Goal: Information Seeking & Learning: Learn about a topic

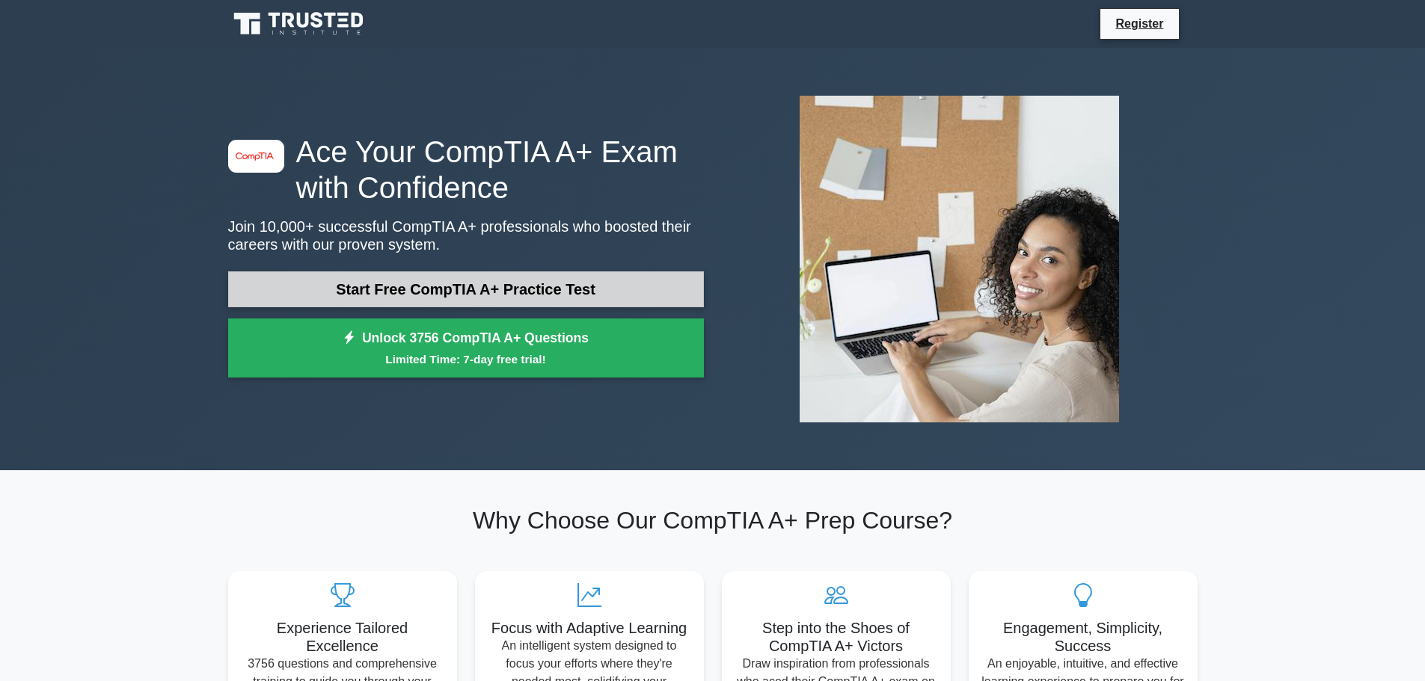
click at [544, 290] on link "Start Free CompTIA A+ Practice Test" at bounding box center [466, 290] width 476 height 36
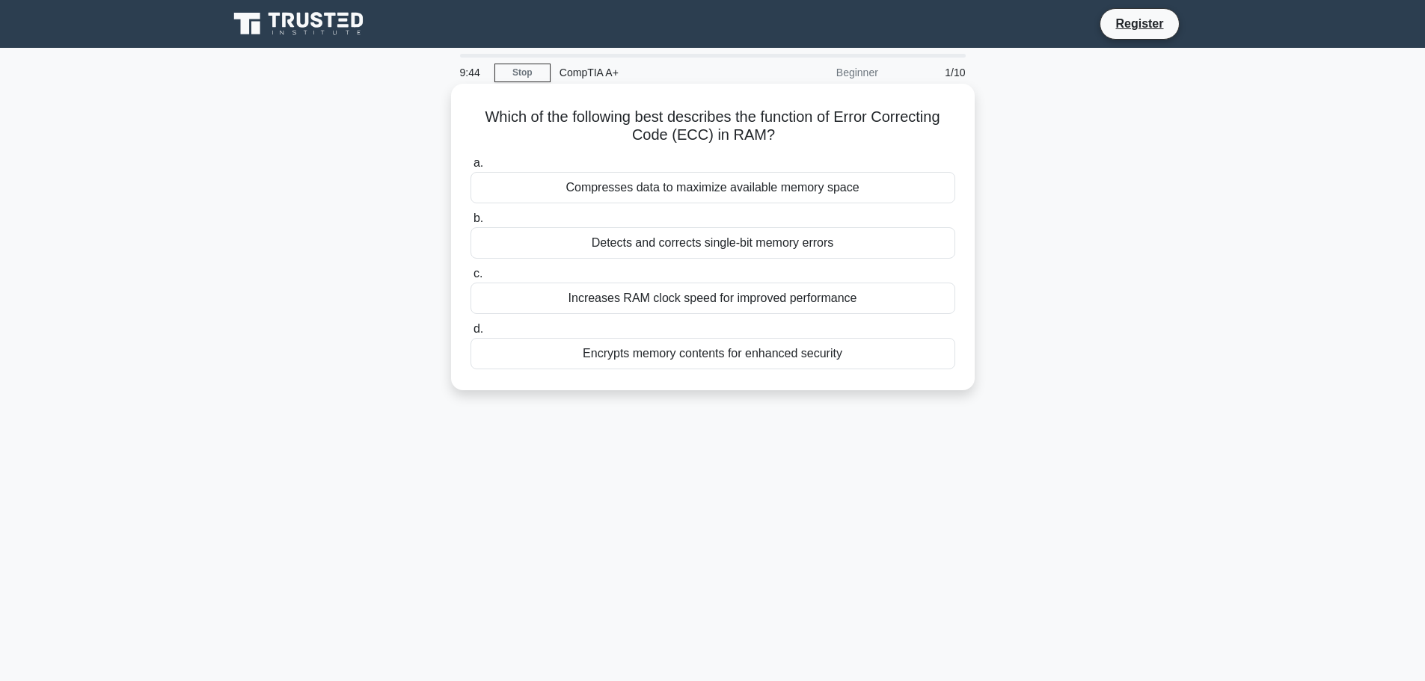
drag, startPoint x: 479, startPoint y: 123, endPoint x: 948, endPoint y: 135, distance: 468.4
click at [948, 135] on h5 "Which of the following best describes the function of Error Correcting Code (EC…" at bounding box center [713, 126] width 488 height 37
click at [783, 250] on div "Detects and corrects single-bit memory errors" at bounding box center [712, 242] width 485 height 31
click at [470, 224] on input "b. Detects and corrects single-bit memory errors" at bounding box center [470, 219] width 0 height 10
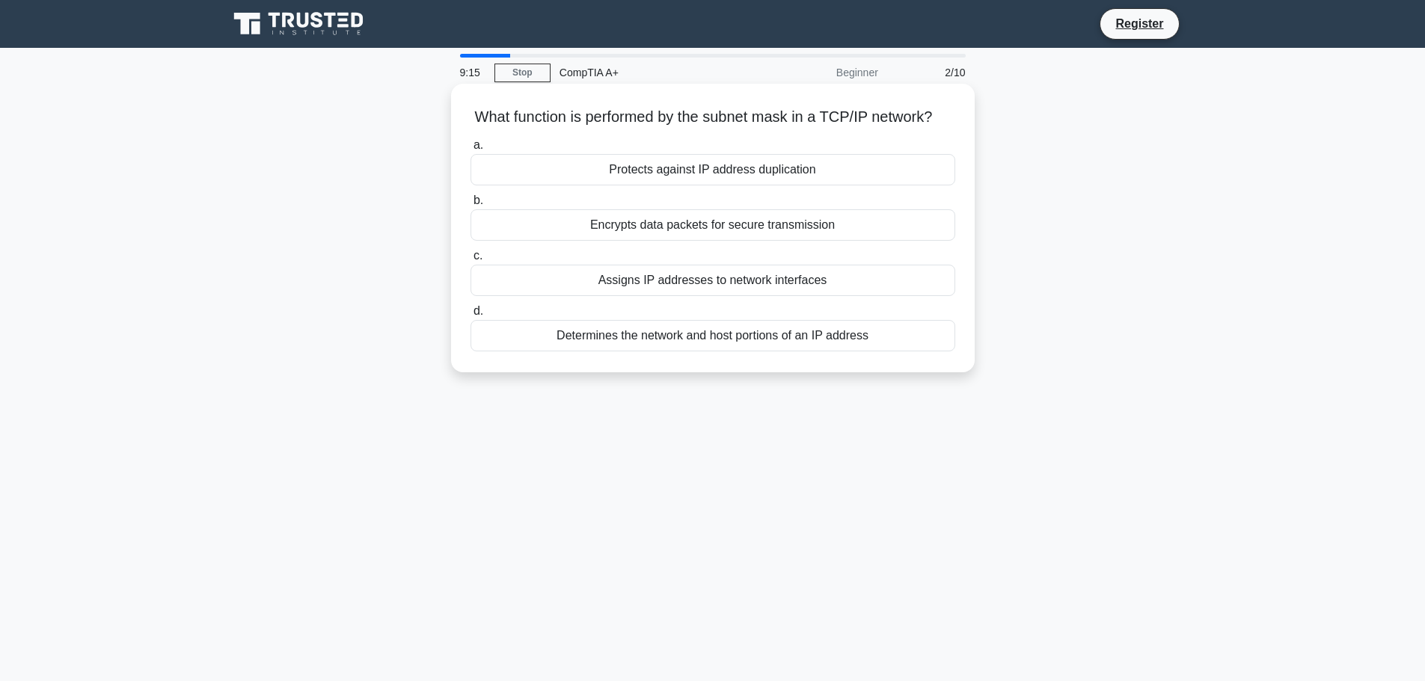
click at [747, 241] on div "Encrypts data packets for secure transmission" at bounding box center [712, 224] width 485 height 31
click at [470, 206] on input "b. Encrypts data packets for secure transmission" at bounding box center [470, 201] width 0 height 10
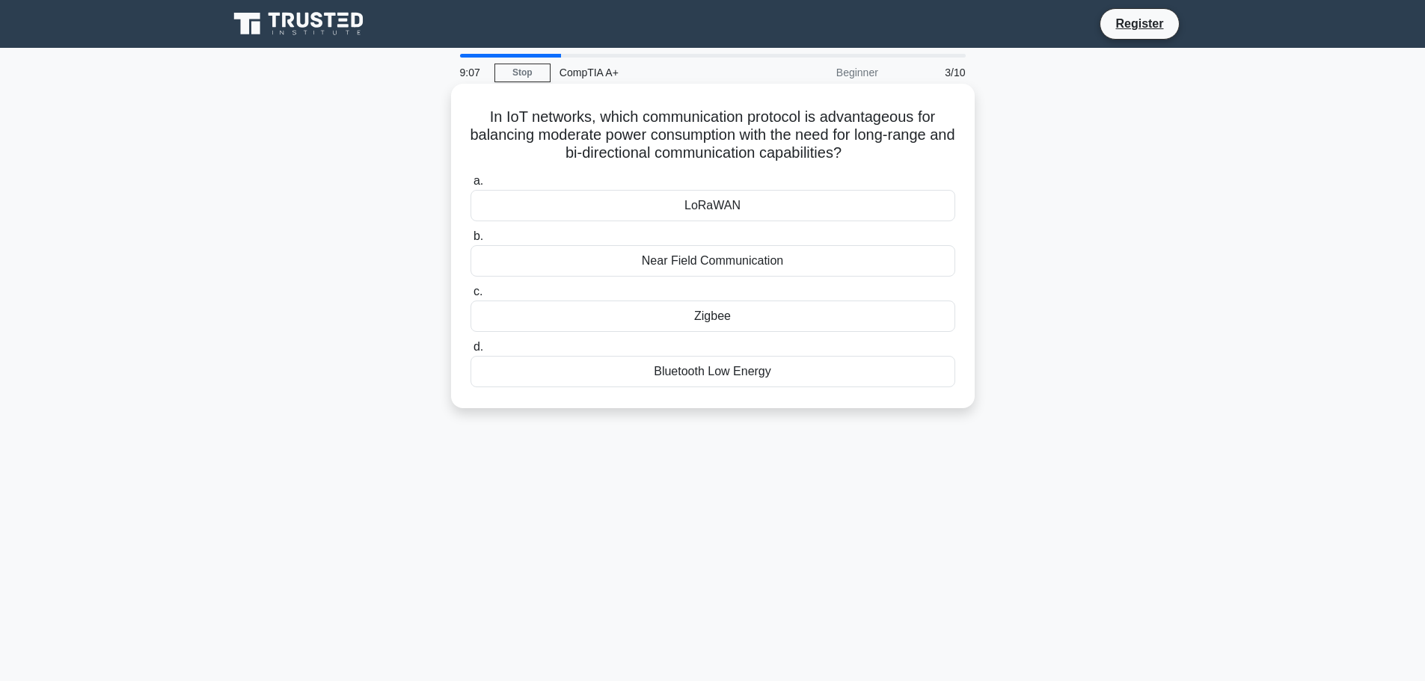
drag, startPoint x: 512, startPoint y: 120, endPoint x: 928, endPoint y: 156, distance: 418.2
click at [928, 156] on h5 "In IoT networks, which communication protocol is advantageous for balancing mod…" at bounding box center [713, 135] width 488 height 55
click at [842, 142] on h5 "In IoT networks, which communication protocol is advantageous for balancing mod…" at bounding box center [713, 135] width 488 height 55
click at [752, 221] on div "LoRaWAN" at bounding box center [712, 205] width 485 height 31
click at [470, 186] on input "a. LoRaWAN" at bounding box center [470, 182] width 0 height 10
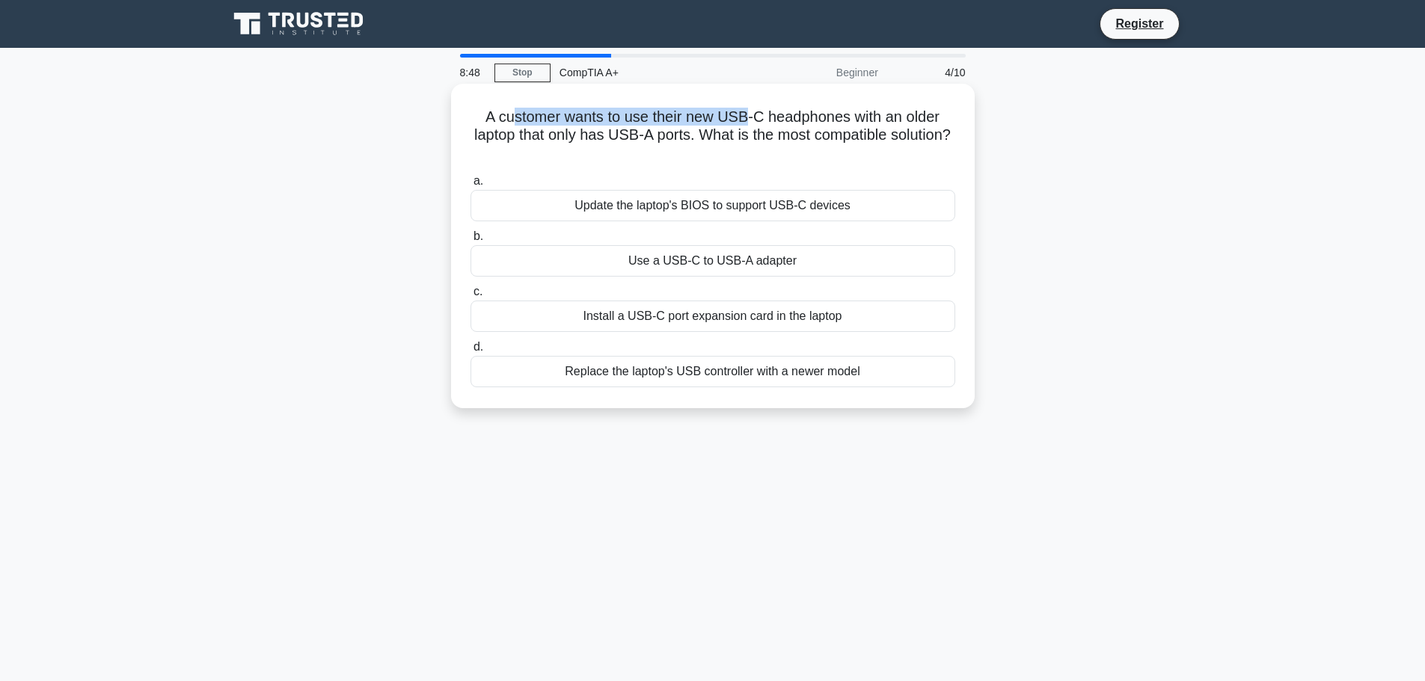
drag, startPoint x: 511, startPoint y: 126, endPoint x: 749, endPoint y: 123, distance: 237.9
click at [749, 123] on h5 "A customer wants to use their new USB-C headphones with an older laptop that on…" at bounding box center [713, 135] width 488 height 55
click at [711, 261] on div "Use a USB-C to USB-A adapter" at bounding box center [712, 260] width 485 height 31
click at [470, 242] on input "b. Use a USB-C to USB-A adapter" at bounding box center [470, 237] width 0 height 10
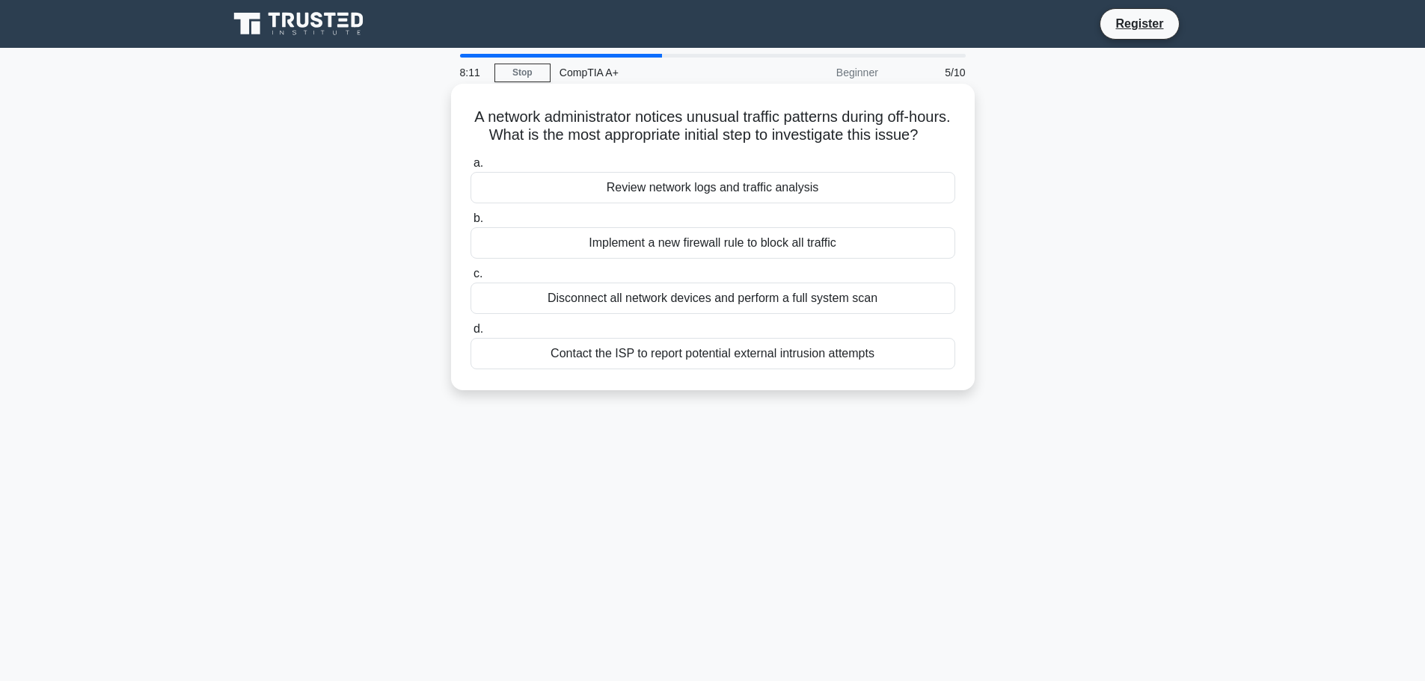
click at [724, 203] on div "Review network logs and traffic analysis" at bounding box center [712, 187] width 485 height 31
click at [470, 168] on input "a. Review network logs and traffic analysis" at bounding box center [470, 164] width 0 height 10
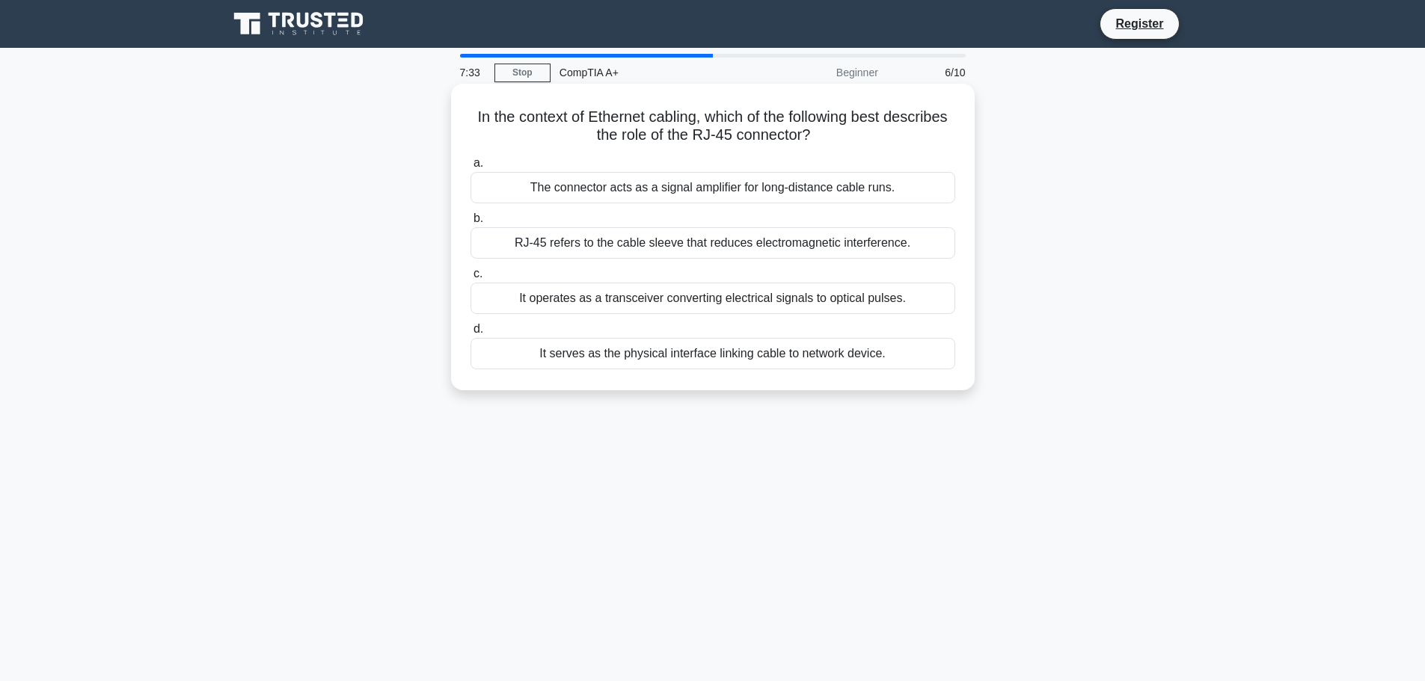
click at [768, 187] on div "The connector acts as a signal amplifier for long-distance cable runs." at bounding box center [712, 187] width 485 height 31
click at [470, 168] on input "a. The connector acts as a signal amplifier for long-distance cable runs." at bounding box center [470, 164] width 0 height 10
drag, startPoint x: 545, startPoint y: 126, endPoint x: 778, endPoint y: 111, distance: 233.1
drag, startPoint x: 778, startPoint y: 111, endPoint x: 640, endPoint y: 136, distance: 139.8
click at [640, 136] on h5 "In a UPS system, what is the primary purpose of the battery management system (…" at bounding box center [713, 126] width 488 height 37
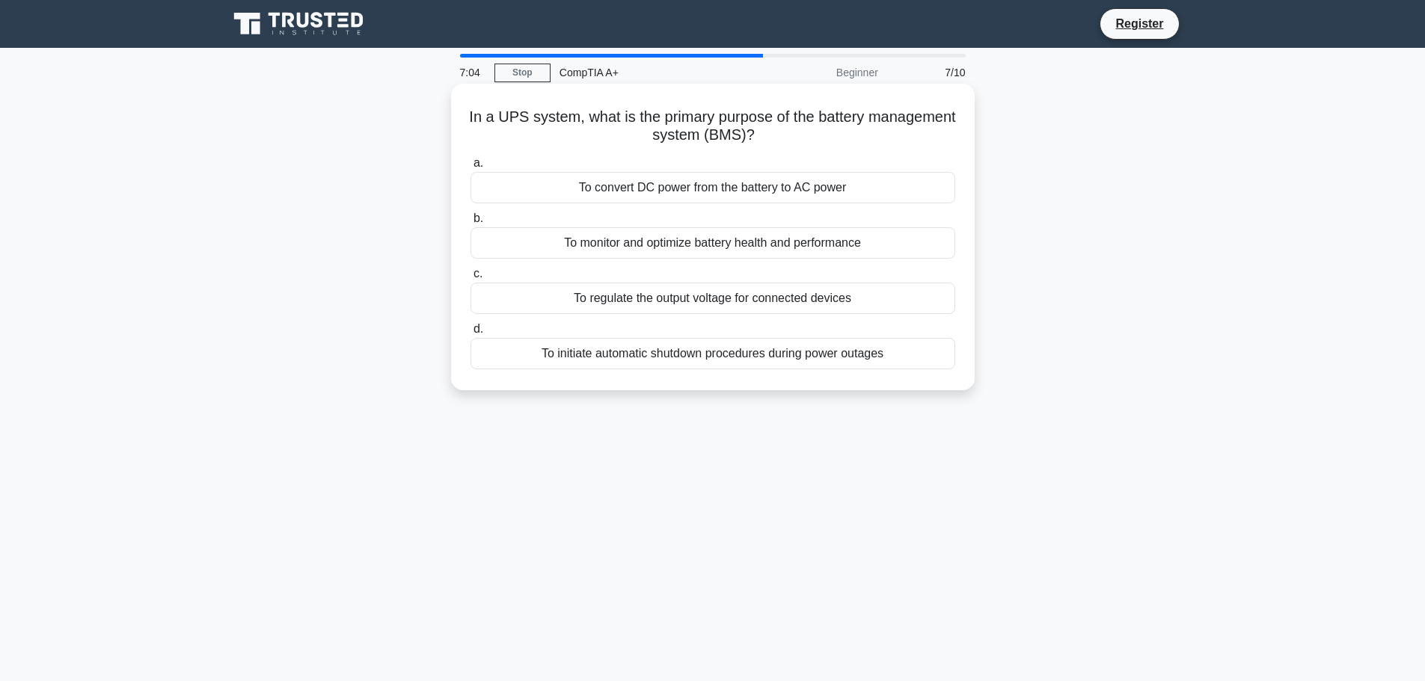
click at [691, 290] on div "To regulate the output voltage for connected devices" at bounding box center [712, 298] width 485 height 31
click at [470, 279] on input "c. To regulate the output voltage for connected devices" at bounding box center [470, 274] width 0 height 10
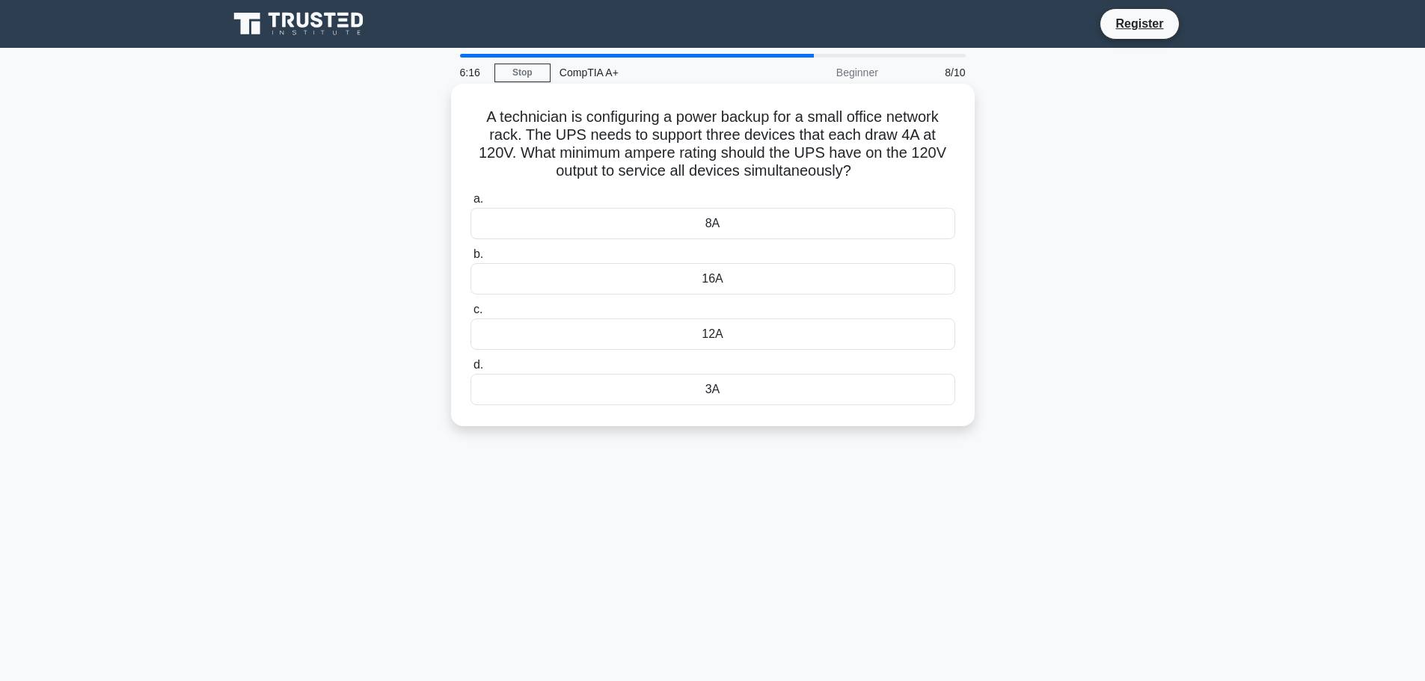
click at [714, 333] on div "12A" at bounding box center [712, 334] width 485 height 31
click at [470, 315] on input "c. 12A" at bounding box center [470, 310] width 0 height 10
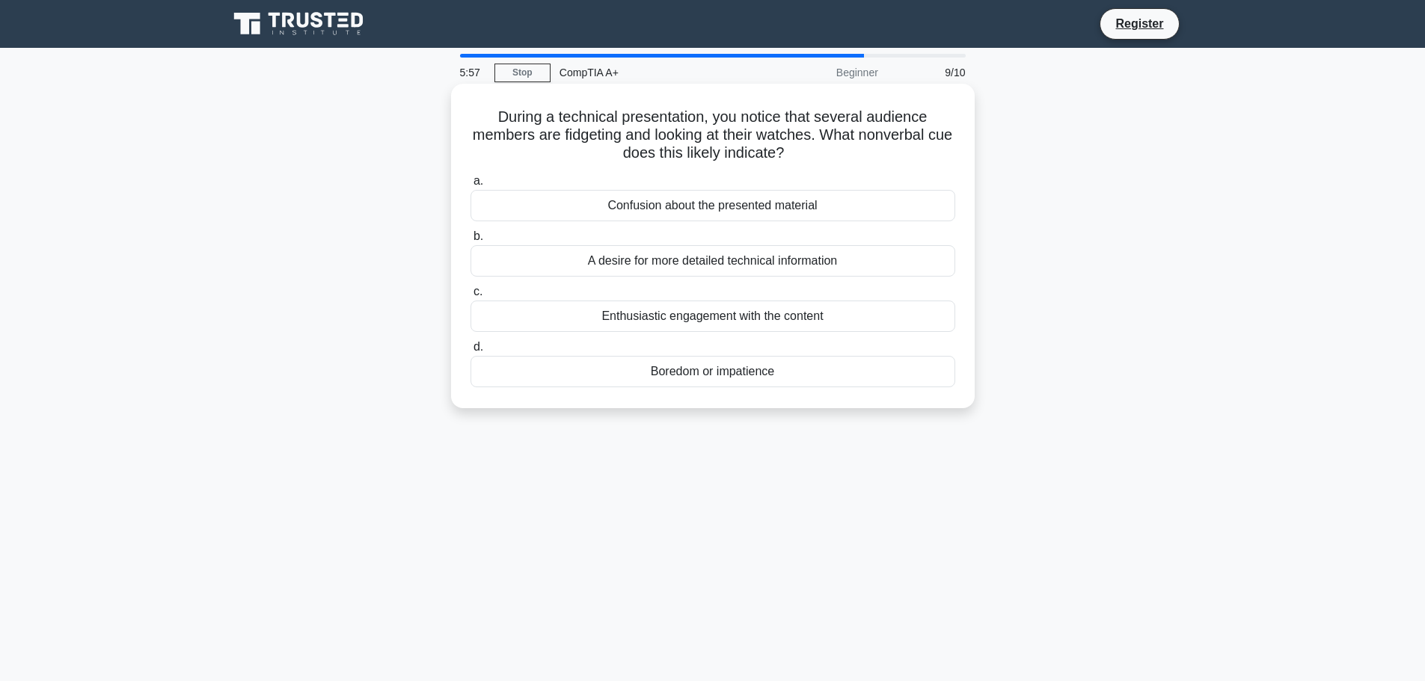
click at [707, 375] on div "Boredom or impatience" at bounding box center [712, 371] width 485 height 31
click at [470, 352] on input "d. Boredom or impatience" at bounding box center [470, 348] width 0 height 10
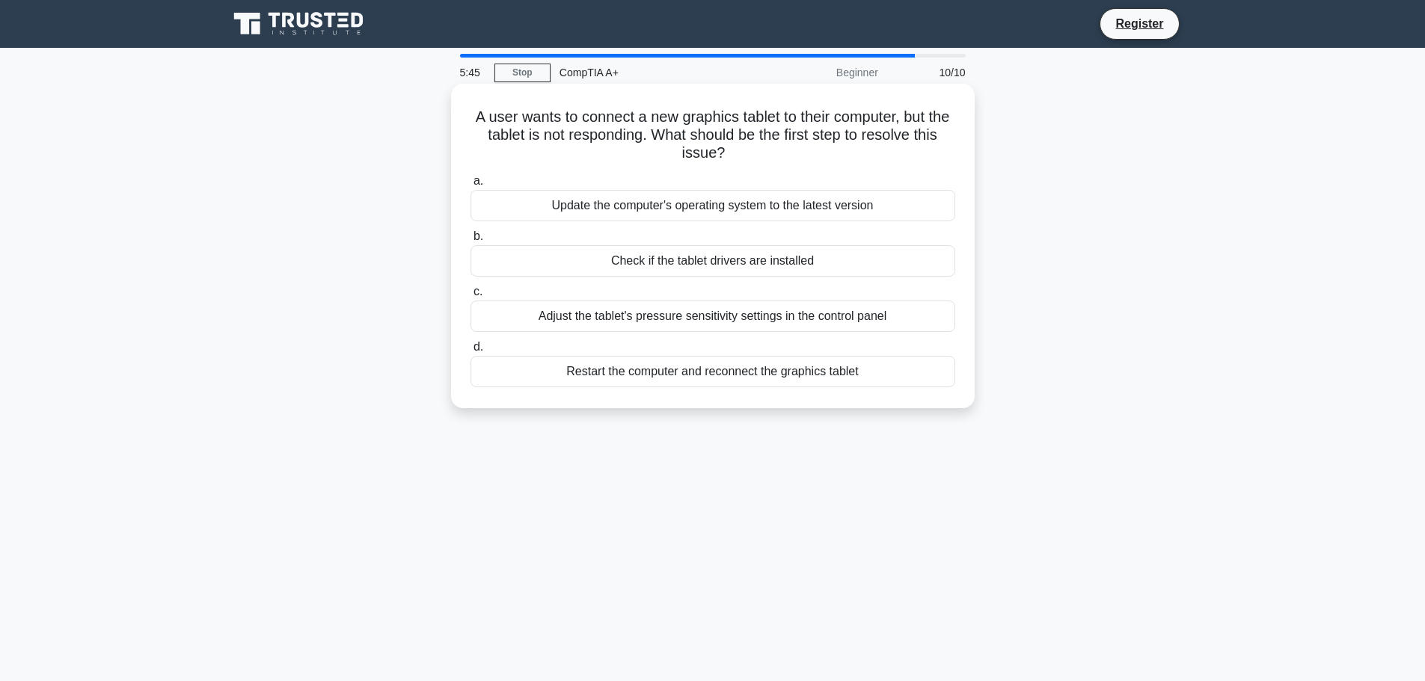
click at [831, 265] on div "Check if the tablet drivers are installed" at bounding box center [712, 260] width 485 height 31
click at [470, 242] on input "b. Check if the tablet drivers are installed" at bounding box center [470, 237] width 0 height 10
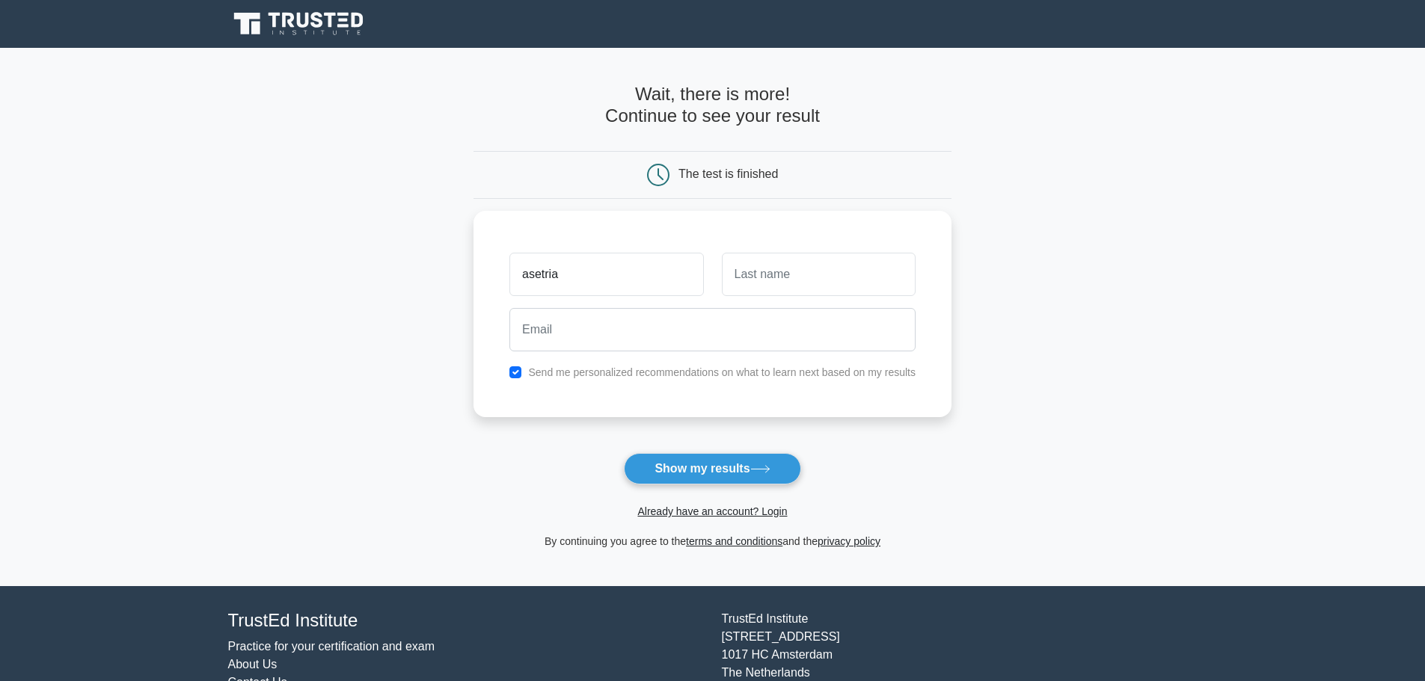
type input "asetria"
type input "valencia"
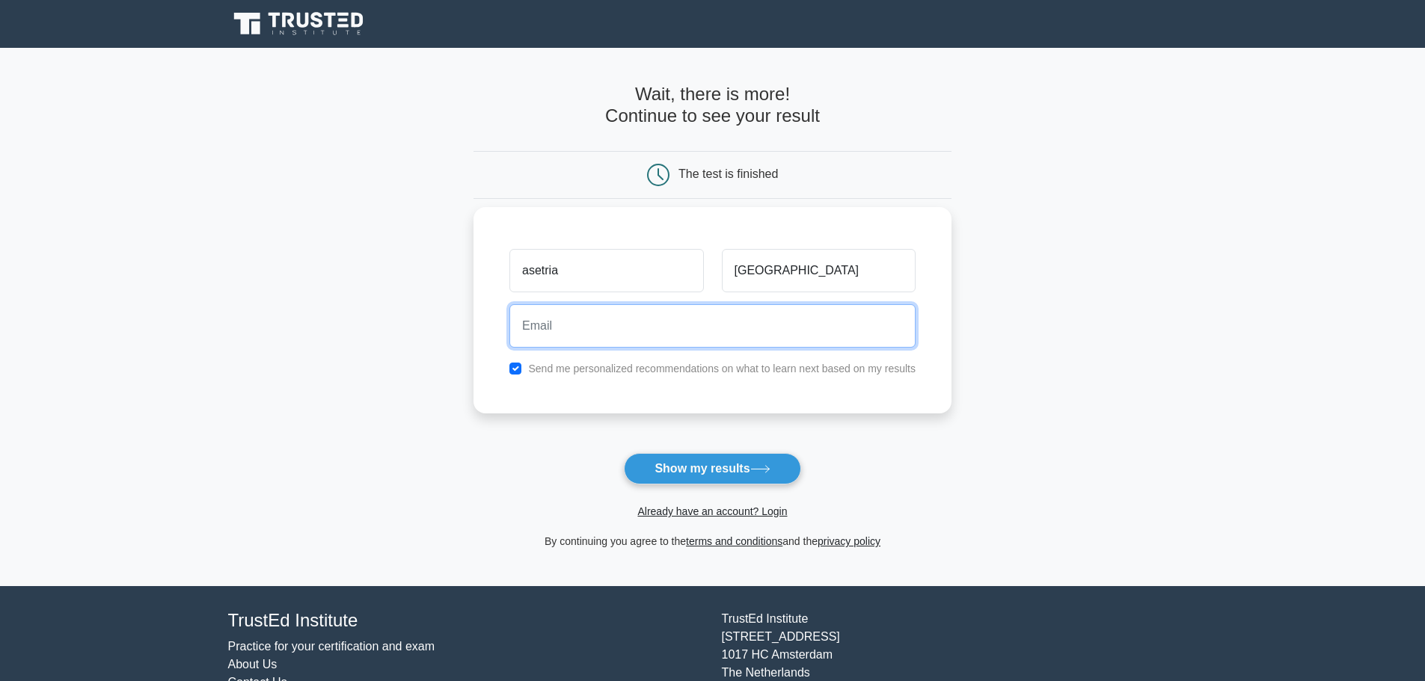
click at [625, 323] on input "email" at bounding box center [712, 325] width 406 height 43
paste input "ozobasihhso69420@gmail.com"
type input "ozobasihhso69420@gmail.com"
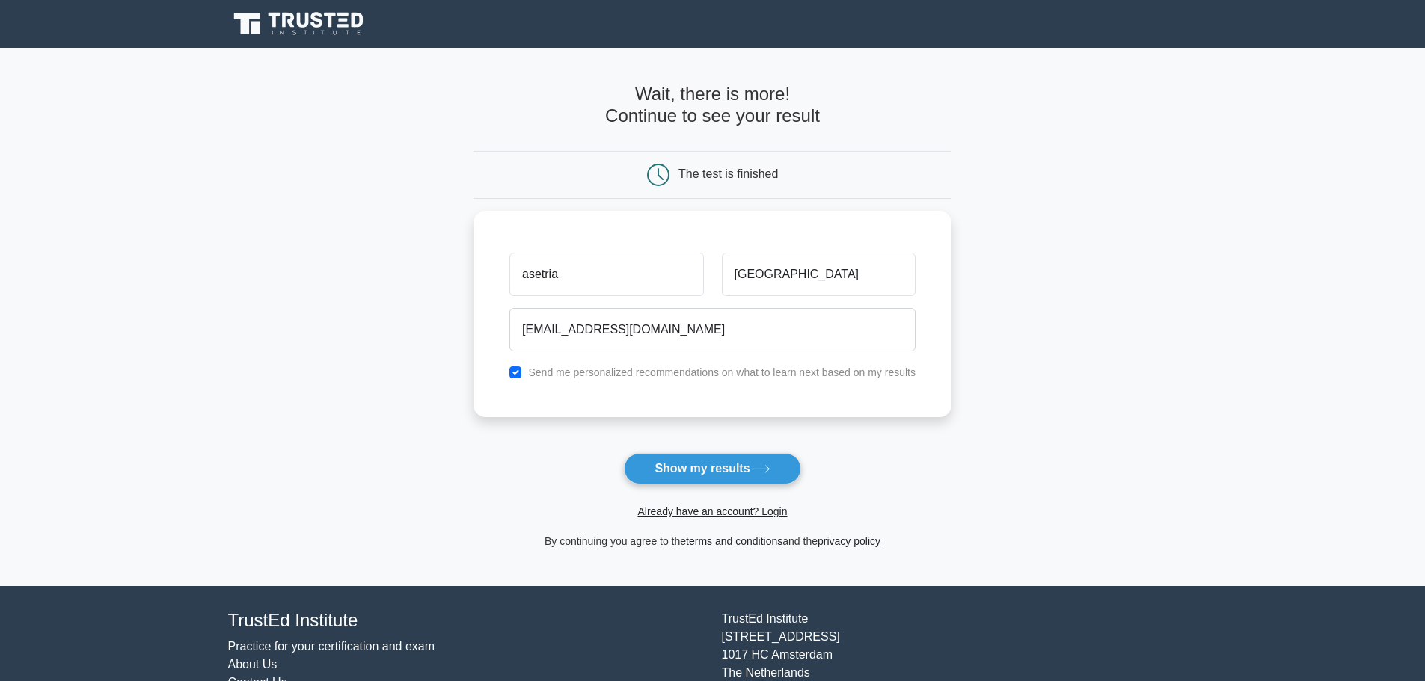
click at [719, 470] on button "Show my results" at bounding box center [712, 468] width 177 height 31
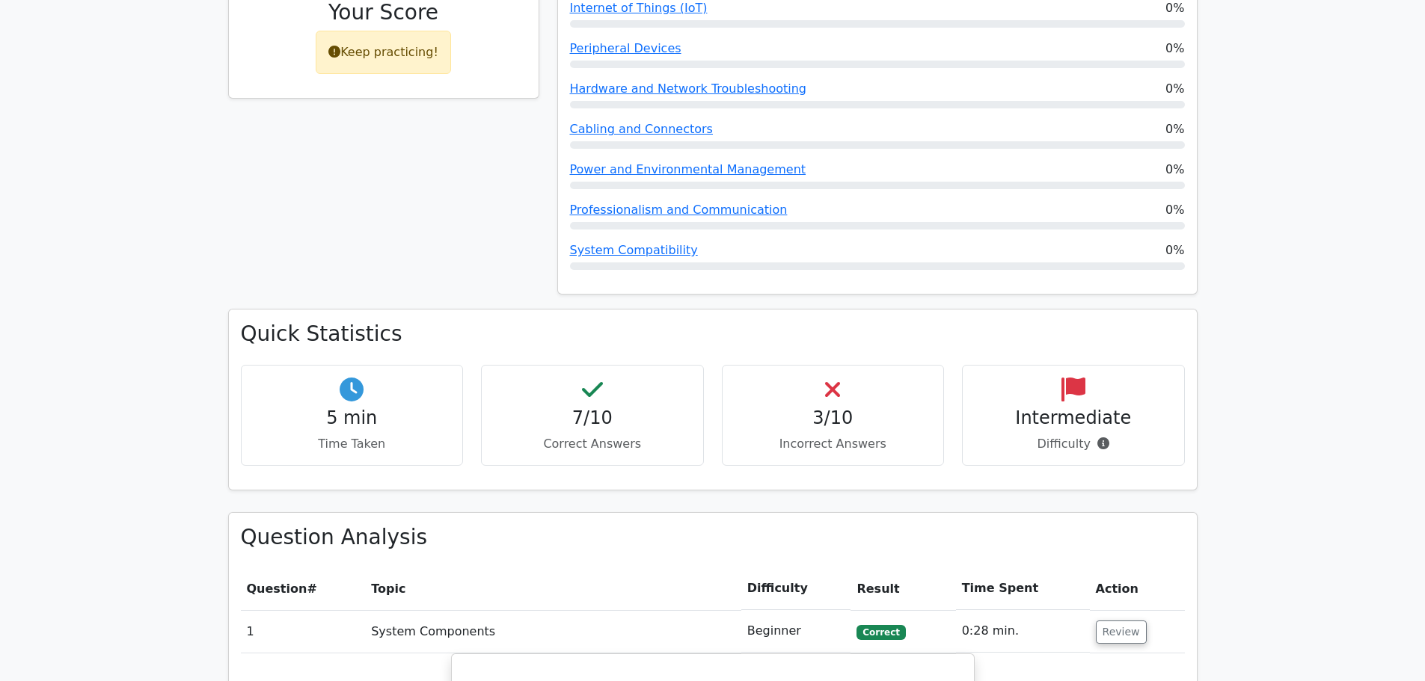
scroll to position [748, 0]
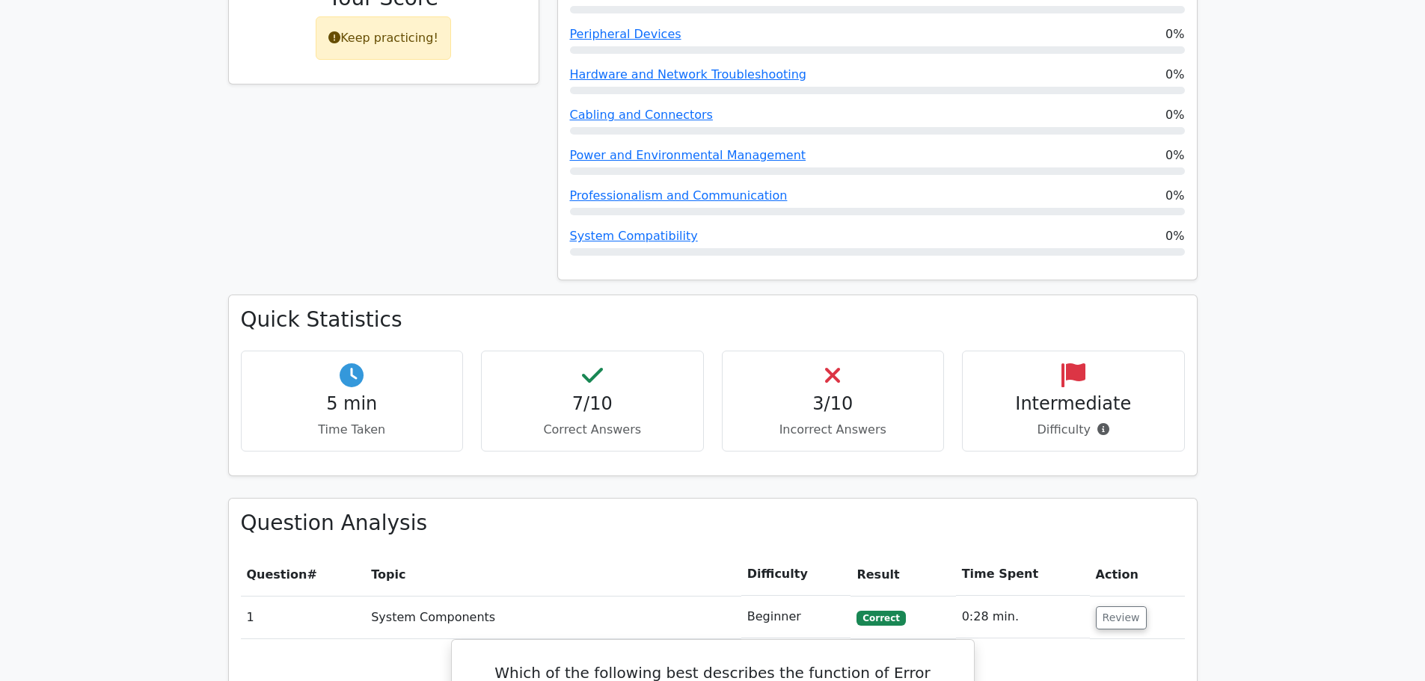
drag, startPoint x: 639, startPoint y: 310, endPoint x: 491, endPoint y: 307, distance: 148.1
click at [491, 351] on div "7/10 Correct Answers" at bounding box center [592, 401] width 223 height 101
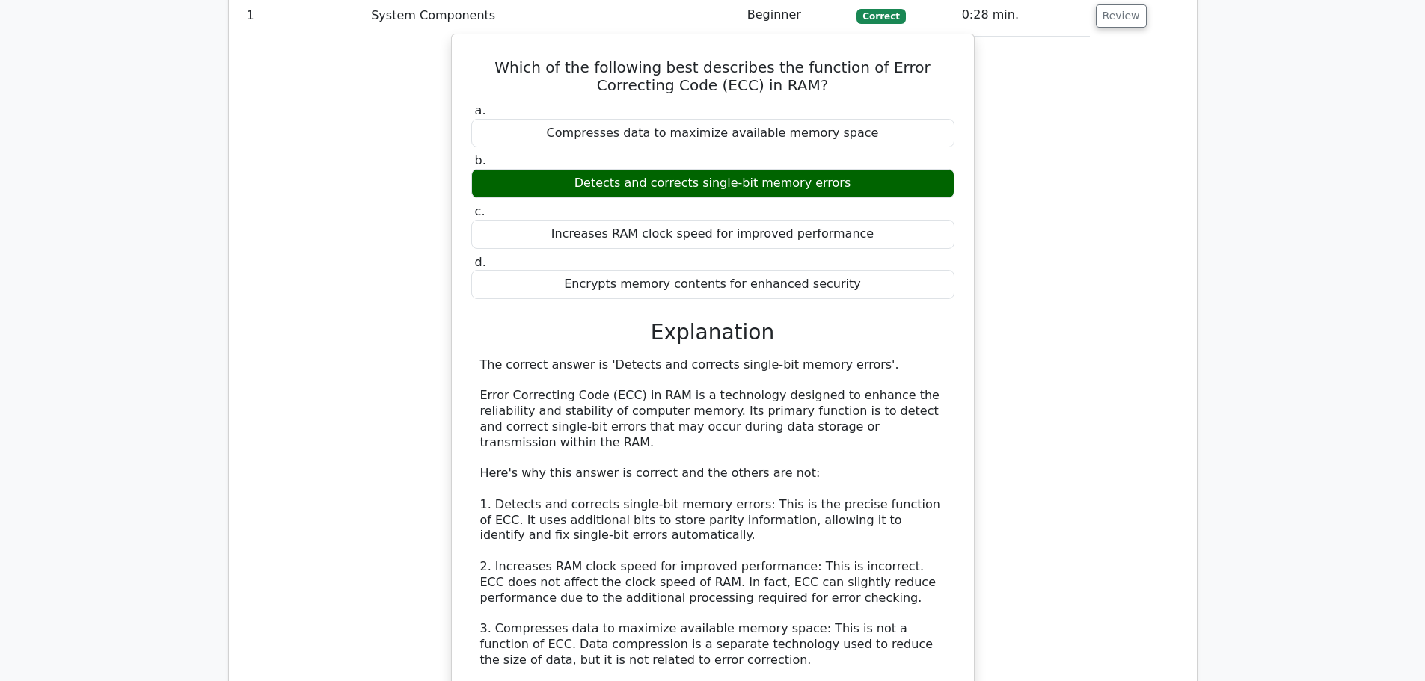
scroll to position [1421, 0]
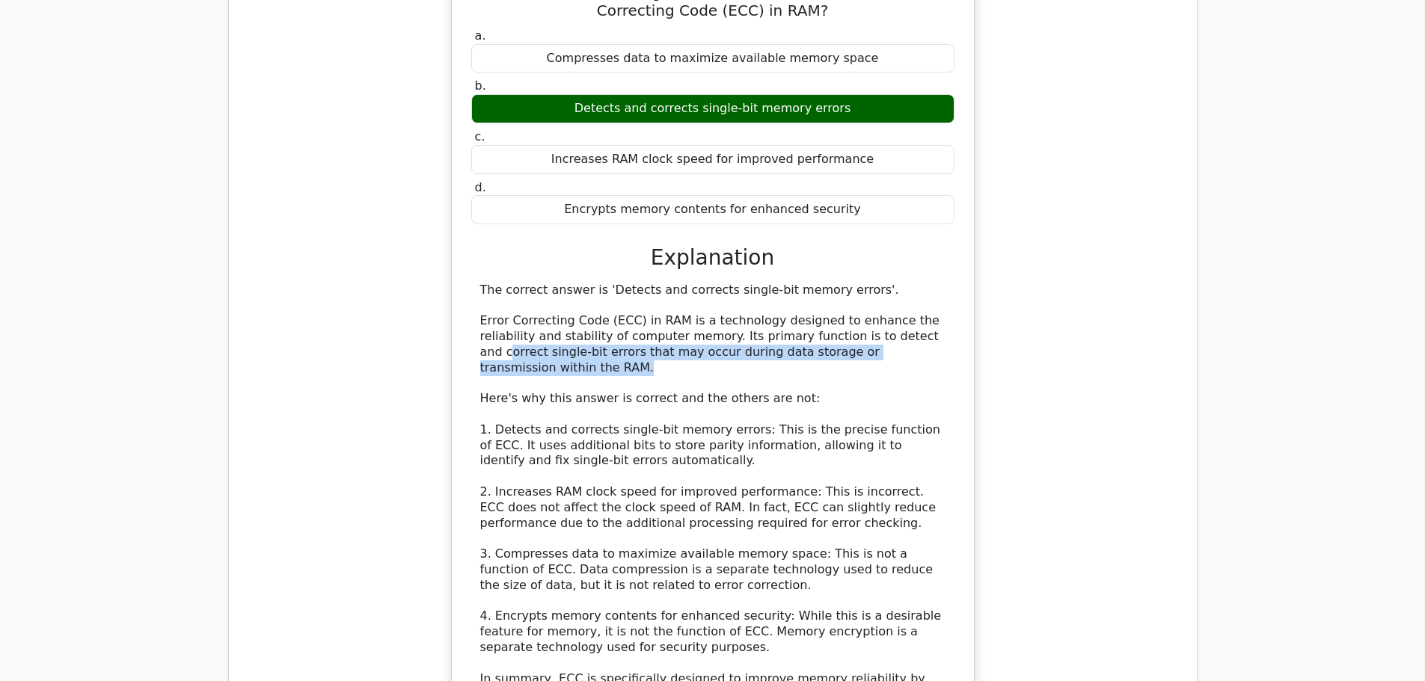
drag, startPoint x: 874, startPoint y: 290, endPoint x: 897, endPoint y: 294, distance: 23.5
click at [897, 294] on div "The correct answer is 'Detects and corrects single-bit memory errors'. Error Co…" at bounding box center [712, 508] width 465 height 451
click at [527, 304] on div "The correct answer is 'Detects and corrects single-bit memory errors'. Error Co…" at bounding box center [712, 508] width 465 height 451
drag, startPoint x: 757, startPoint y: 301, endPoint x: 880, endPoint y: 310, distance: 123.0
click at [880, 310] on div "The correct answer is 'Detects and corrects single-bit memory errors'. Error Co…" at bounding box center [712, 508] width 465 height 451
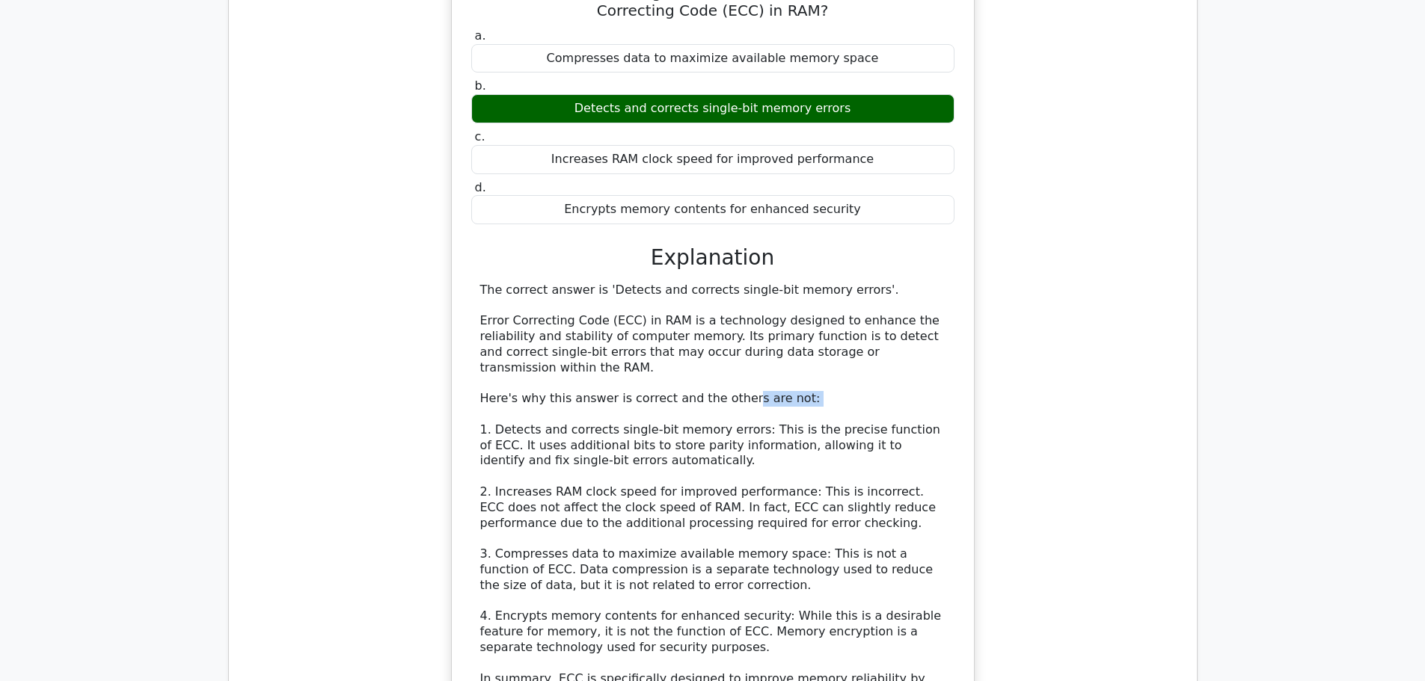
drag, startPoint x: 501, startPoint y: 339, endPoint x: 685, endPoint y: 358, distance: 185.0
click at [725, 334] on div "The correct answer is 'Detects and corrects single-bit memory errors'. Error Co…" at bounding box center [712, 508] width 465 height 451
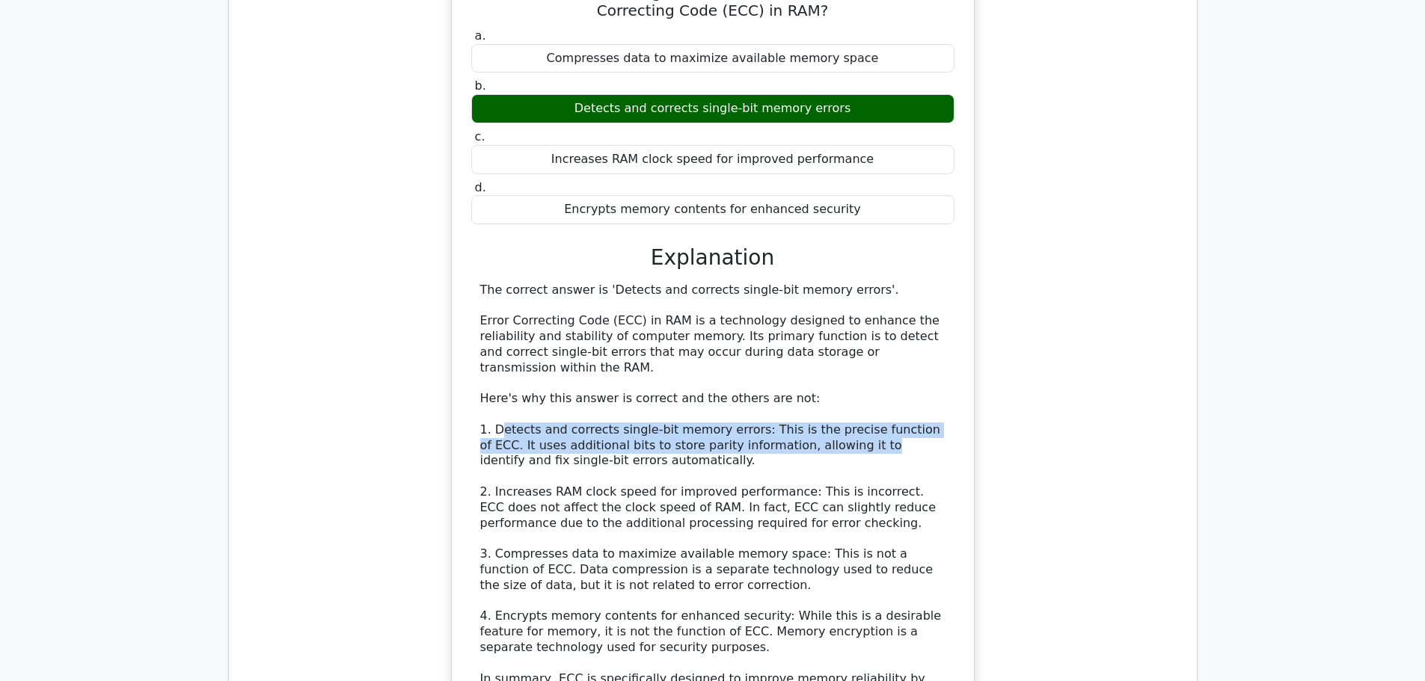
drag, startPoint x: 497, startPoint y: 355, endPoint x: 797, endPoint y: 372, distance: 299.6
click at [797, 372] on div "The correct answer is 'Detects and corrects single-bit memory errors'. Error Co…" at bounding box center [712, 508] width 465 height 451
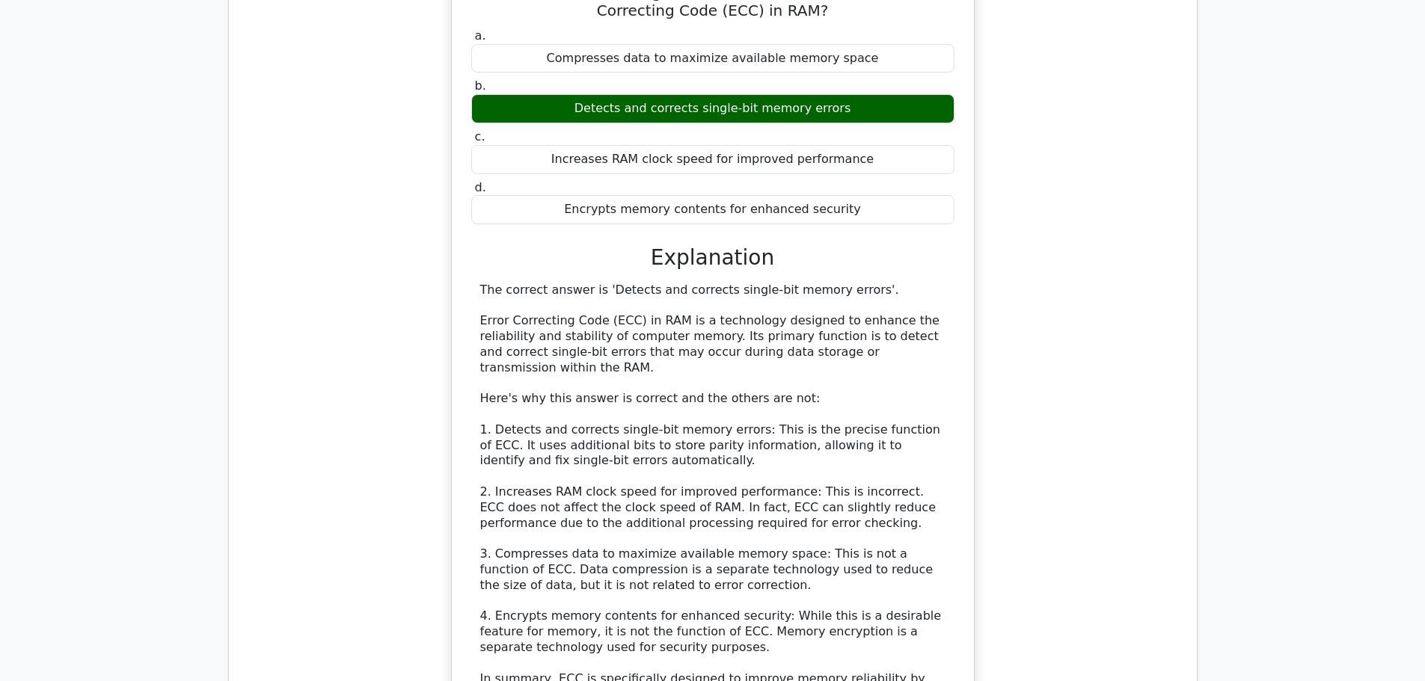
click at [831, 380] on div "The correct answer is 'Detects and corrects single-bit memory errors'. Error Co…" at bounding box center [712, 508] width 465 height 451
drag, startPoint x: 524, startPoint y: 414, endPoint x: 736, endPoint y: 418, distance: 211.7
click at [734, 418] on div "The correct answer is 'Detects and corrects single-bit memory errors'. Error Co…" at bounding box center [712, 508] width 465 height 451
drag, startPoint x: 553, startPoint y: 442, endPoint x: 657, endPoint y: 440, distance: 104.0
click at [656, 440] on div "The correct answer is 'Detects and corrects single-bit memory errors'. Error Co…" at bounding box center [712, 508] width 465 height 451
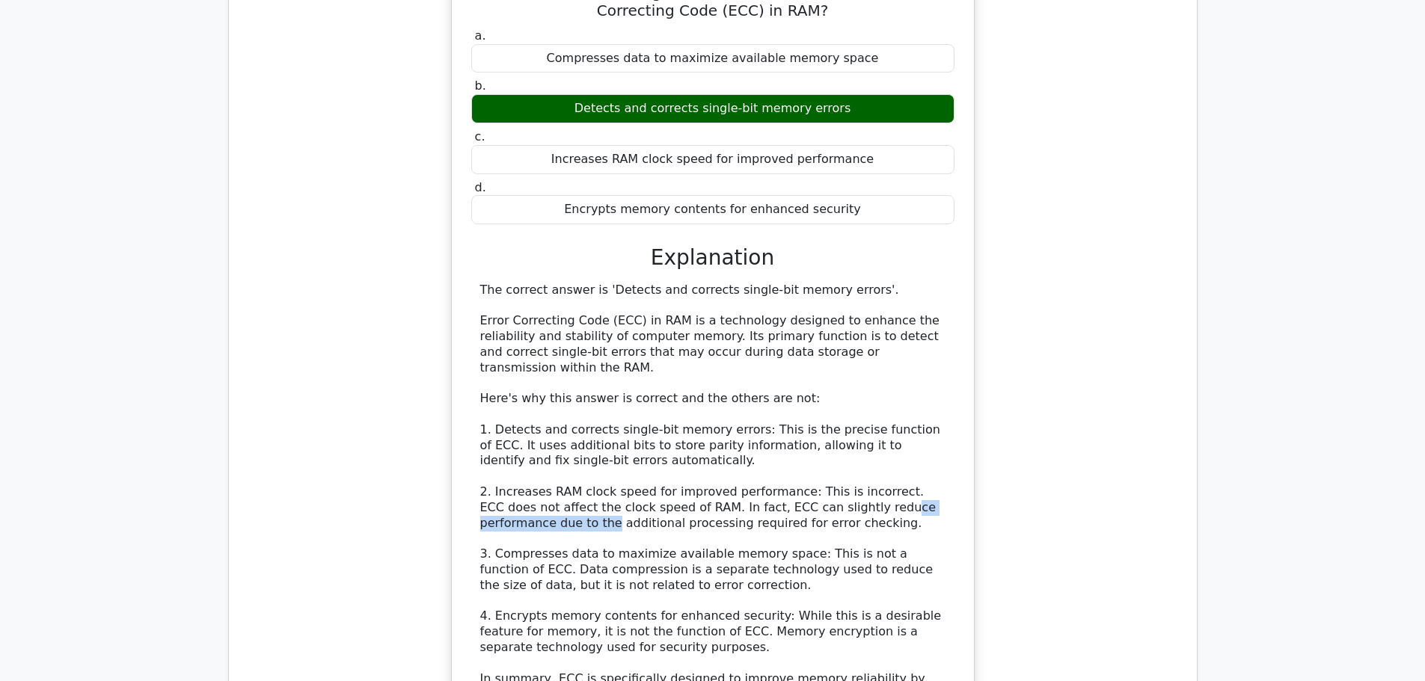
drag, startPoint x: 824, startPoint y: 433, endPoint x: 735, endPoint y: 429, distance: 89.9
click at [932, 431] on div "The correct answer is 'Detects and corrects single-bit memory errors'. Error Co…" at bounding box center [712, 508] width 465 height 451
drag, startPoint x: 663, startPoint y: 444, endPoint x: 589, endPoint y: 456, distance: 74.3
click at [600, 447] on div "The correct answer is 'Detects and corrects single-bit memory errors'. Error Co…" at bounding box center [712, 508] width 465 height 451
drag, startPoint x: 557, startPoint y: 491, endPoint x: 684, endPoint y: 488, distance: 126.4
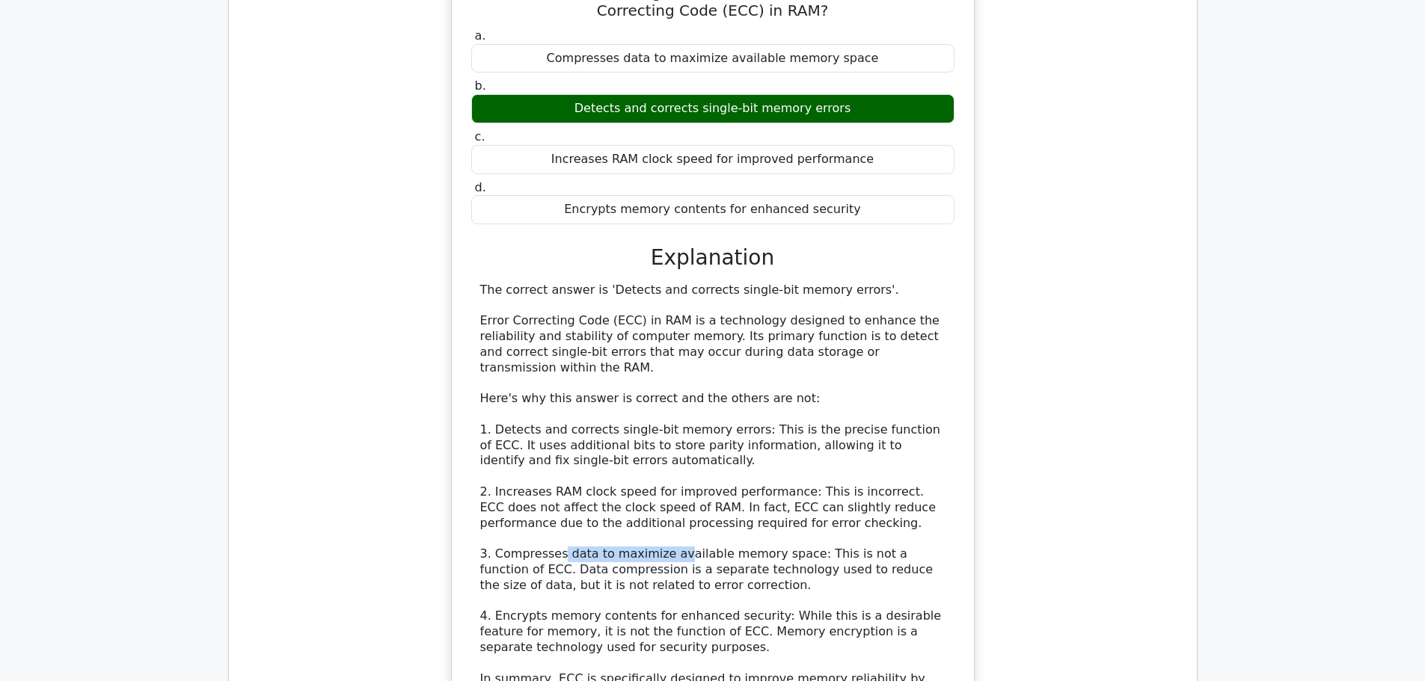
click at [668, 489] on div "The correct answer is 'Detects and corrects single-bit memory errors'. Error Co…" at bounding box center [712, 508] width 465 height 451
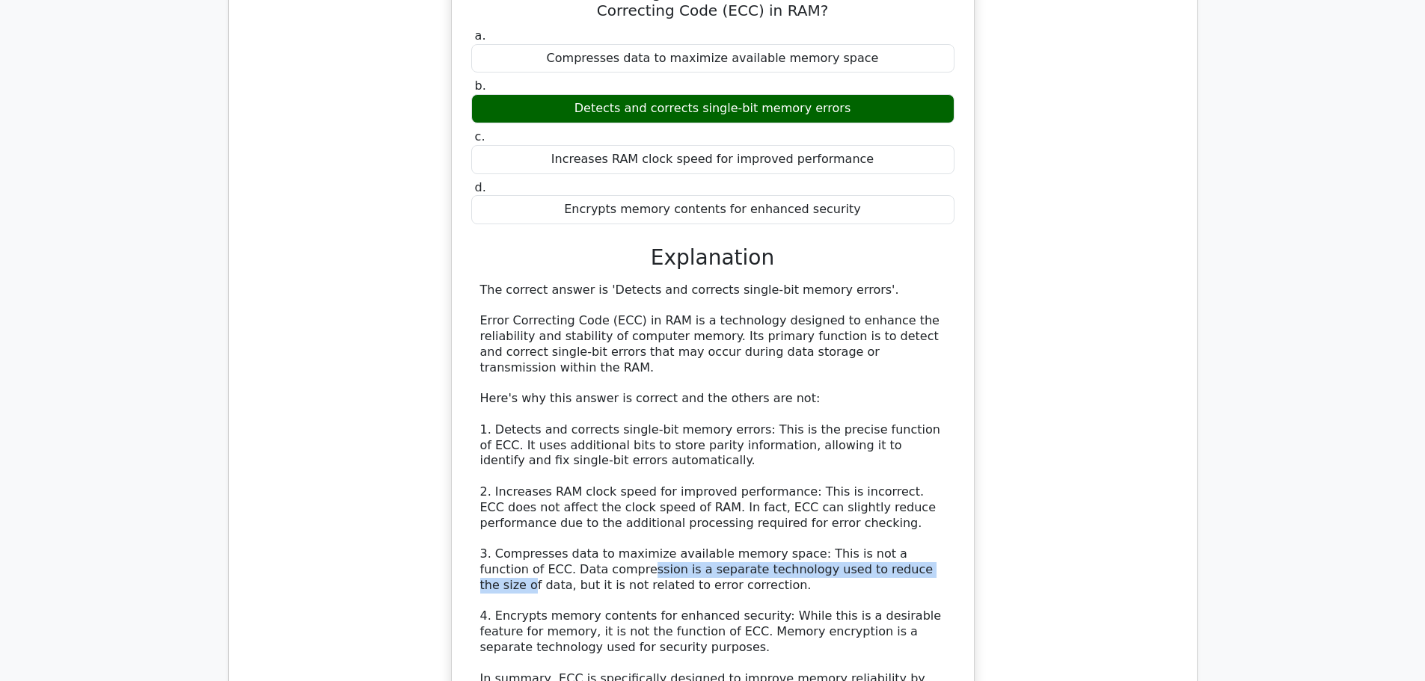
drag, startPoint x: 545, startPoint y: 500, endPoint x: 846, endPoint y: 497, distance: 300.7
click at [841, 497] on div "The correct answer is 'Detects and corrects single-bit memory errors'. Error Co…" at bounding box center [712, 508] width 465 height 451
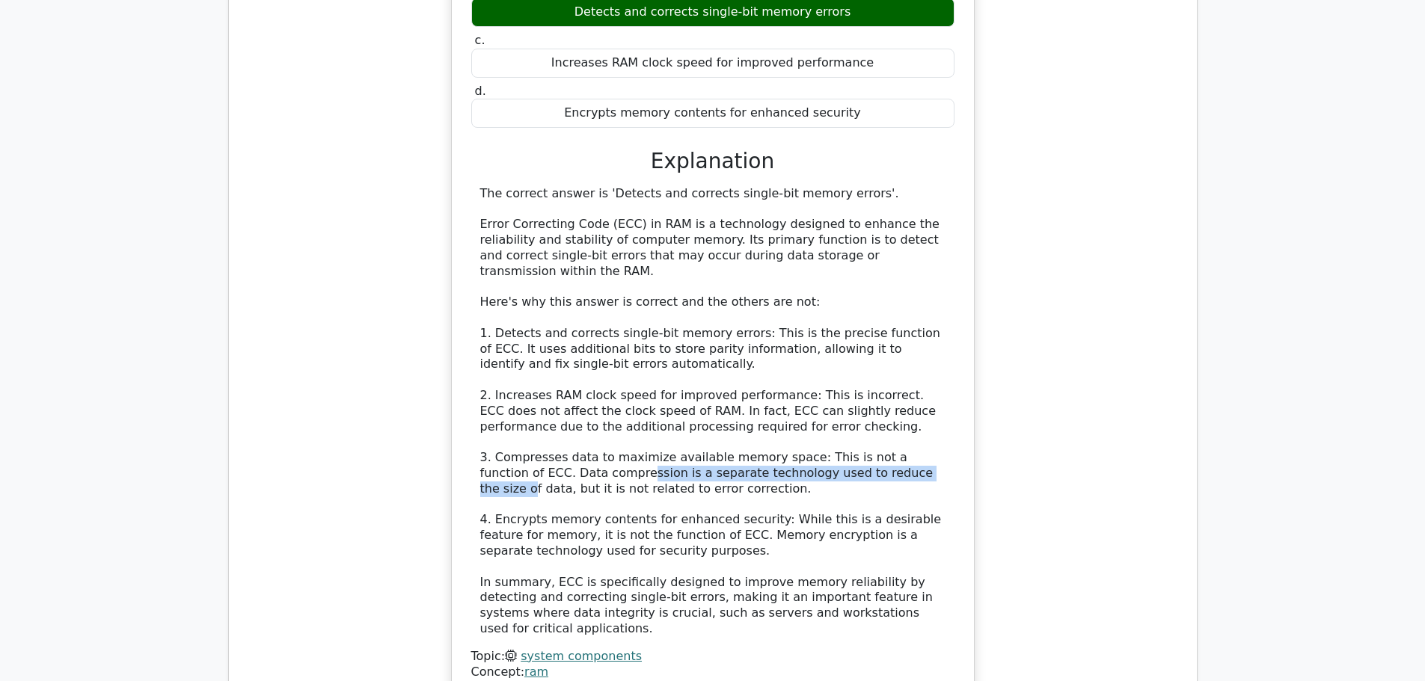
scroll to position [1571, 0]
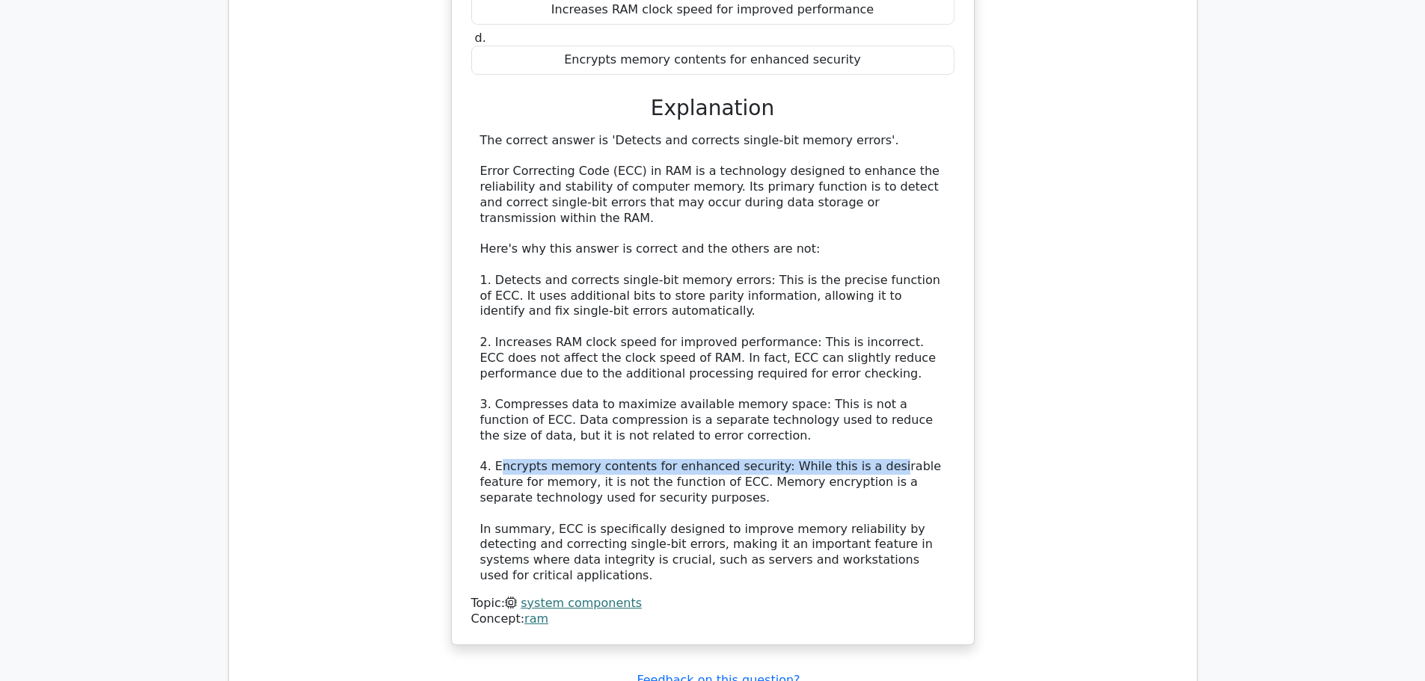
drag, startPoint x: 500, startPoint y: 403, endPoint x: 854, endPoint y: 399, distance: 354.6
click at [854, 399] on div "The correct answer is 'Detects and corrects single-bit memory errors'. Error Co…" at bounding box center [712, 358] width 465 height 451
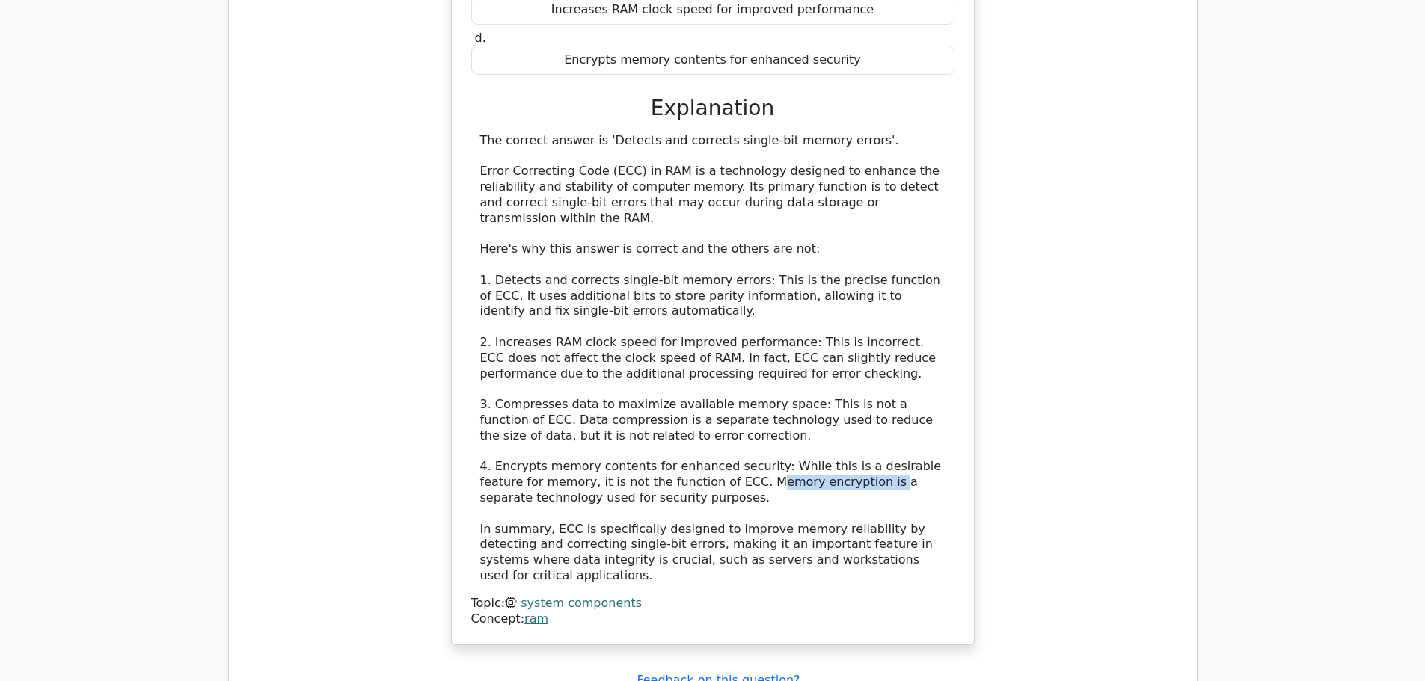
drag, startPoint x: 692, startPoint y: 414, endPoint x: 803, endPoint y: 421, distance: 111.6
click at [802, 420] on div "The correct answer is 'Detects and corrects single-bit memory errors'. Error Co…" at bounding box center [712, 358] width 465 height 451
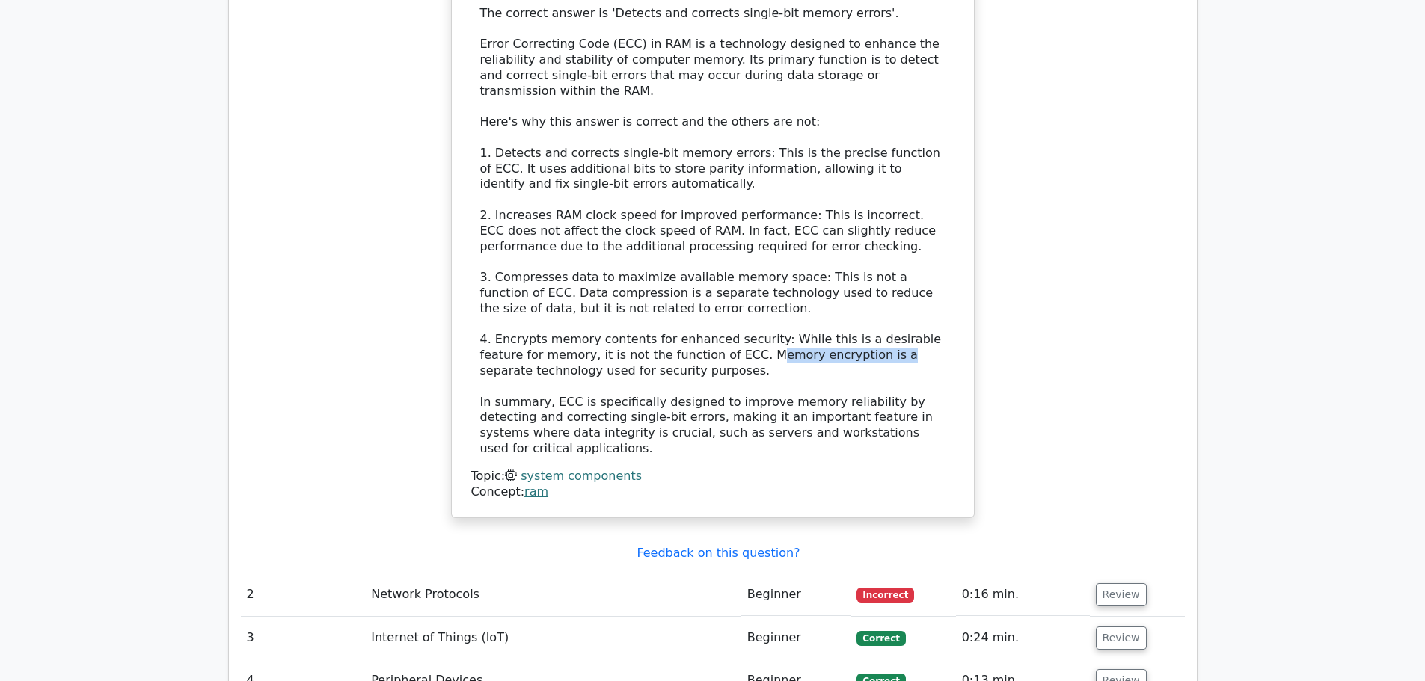
scroll to position [1720, 0]
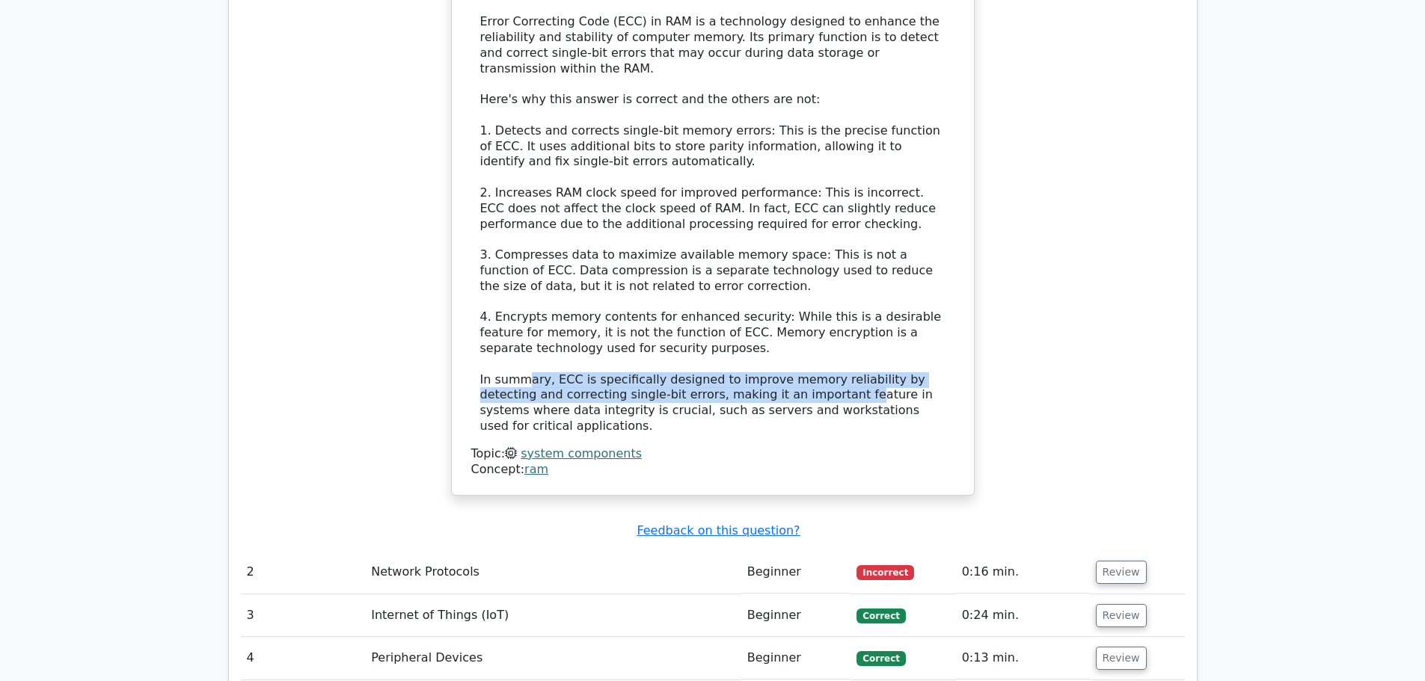
drag, startPoint x: 643, startPoint y: 319, endPoint x: 758, endPoint y: 340, distance: 116.9
click at [758, 323] on div "The correct answer is 'Detects and corrects single-bit memory errors'. Error Co…" at bounding box center [712, 209] width 465 height 451
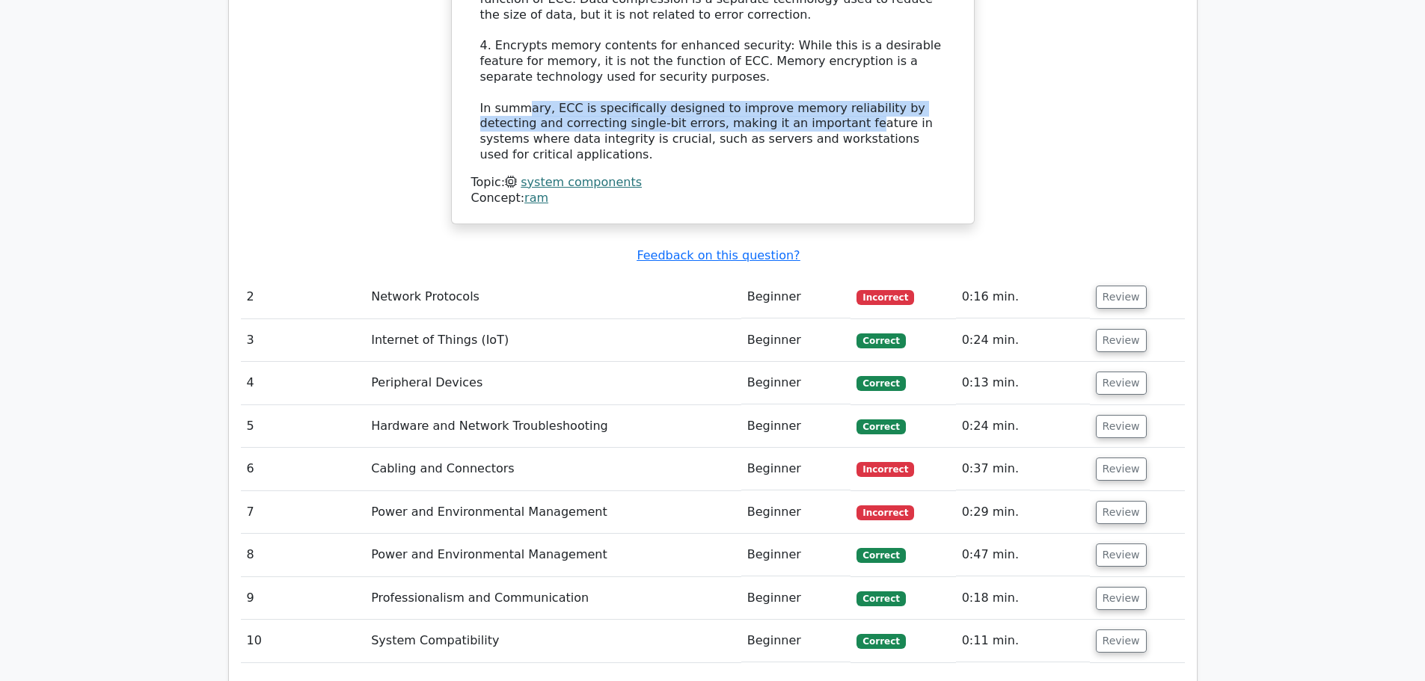
scroll to position [1945, 0]
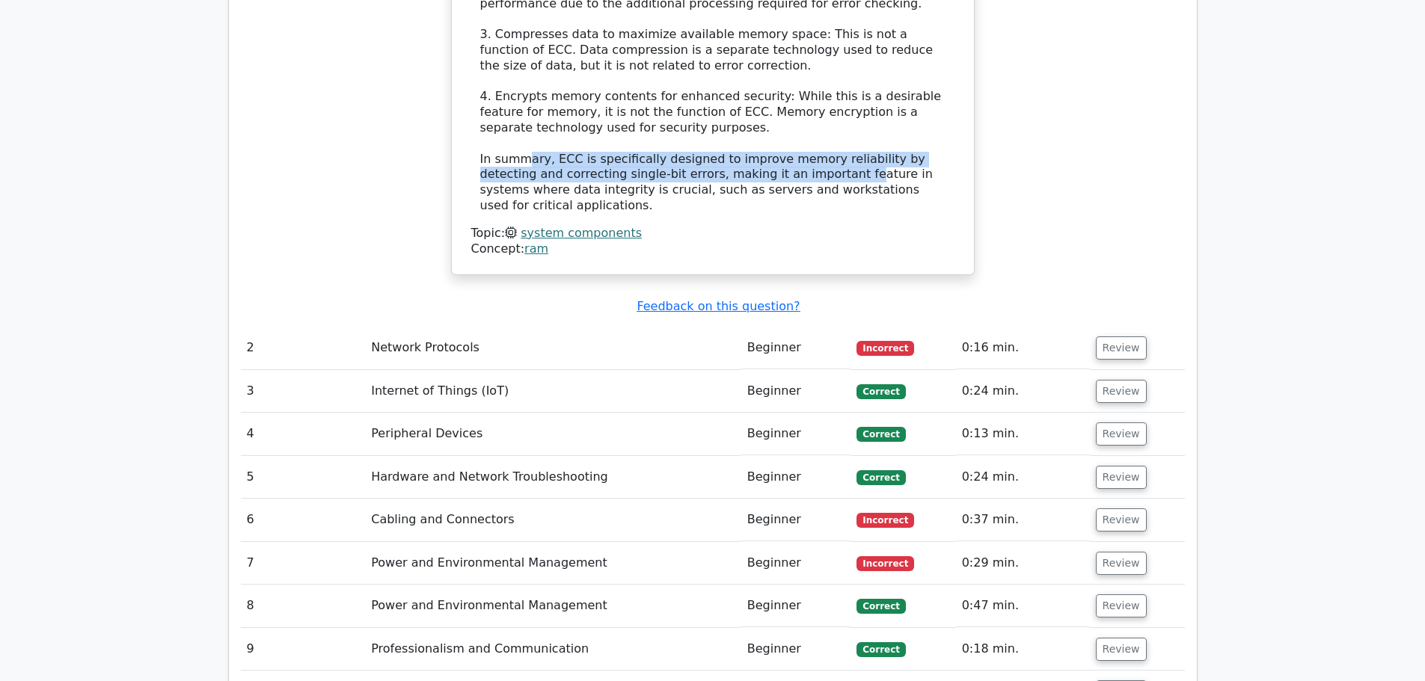
drag, startPoint x: 838, startPoint y: 266, endPoint x: 964, endPoint y: 266, distance: 125.7
click at [948, 327] on tr "2 Network Protocols Beginner Incorrect 0:16 min. Review" at bounding box center [713, 348] width 944 height 43
click at [1113, 337] on button "Review" at bounding box center [1121, 348] width 51 height 23
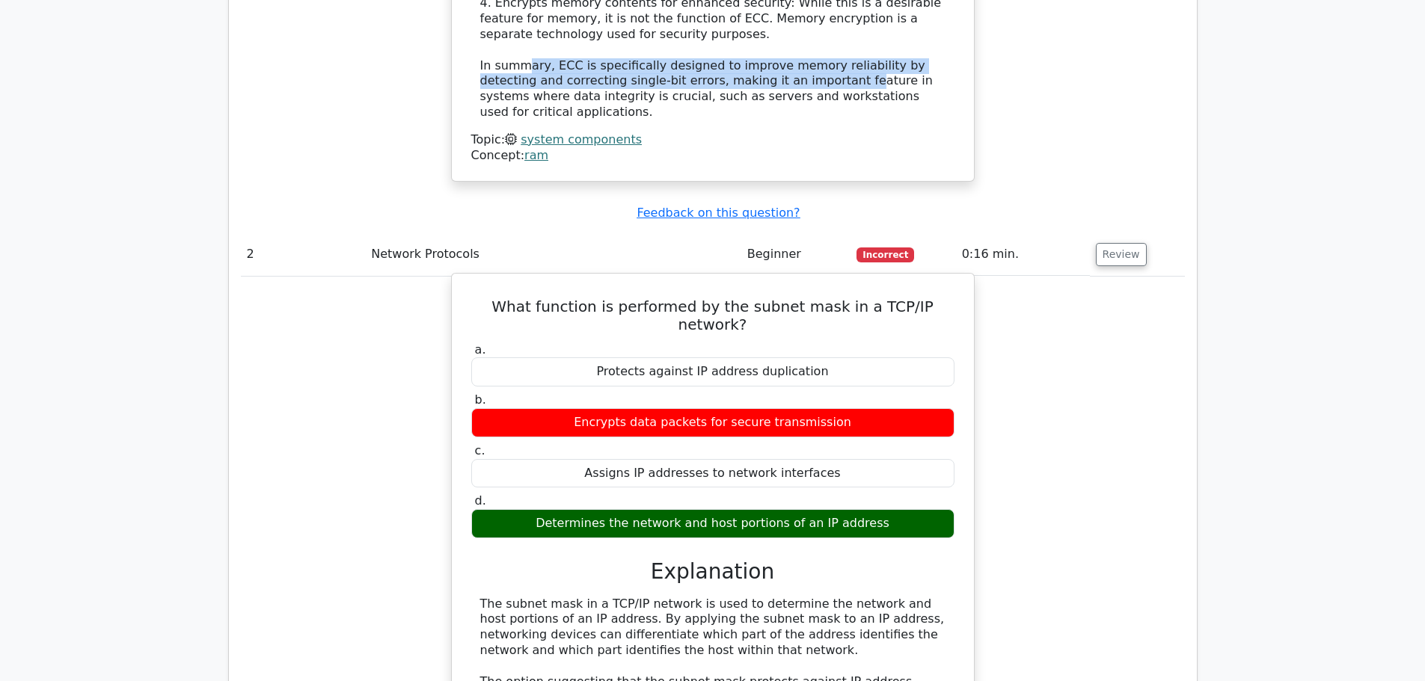
scroll to position [2094, 0]
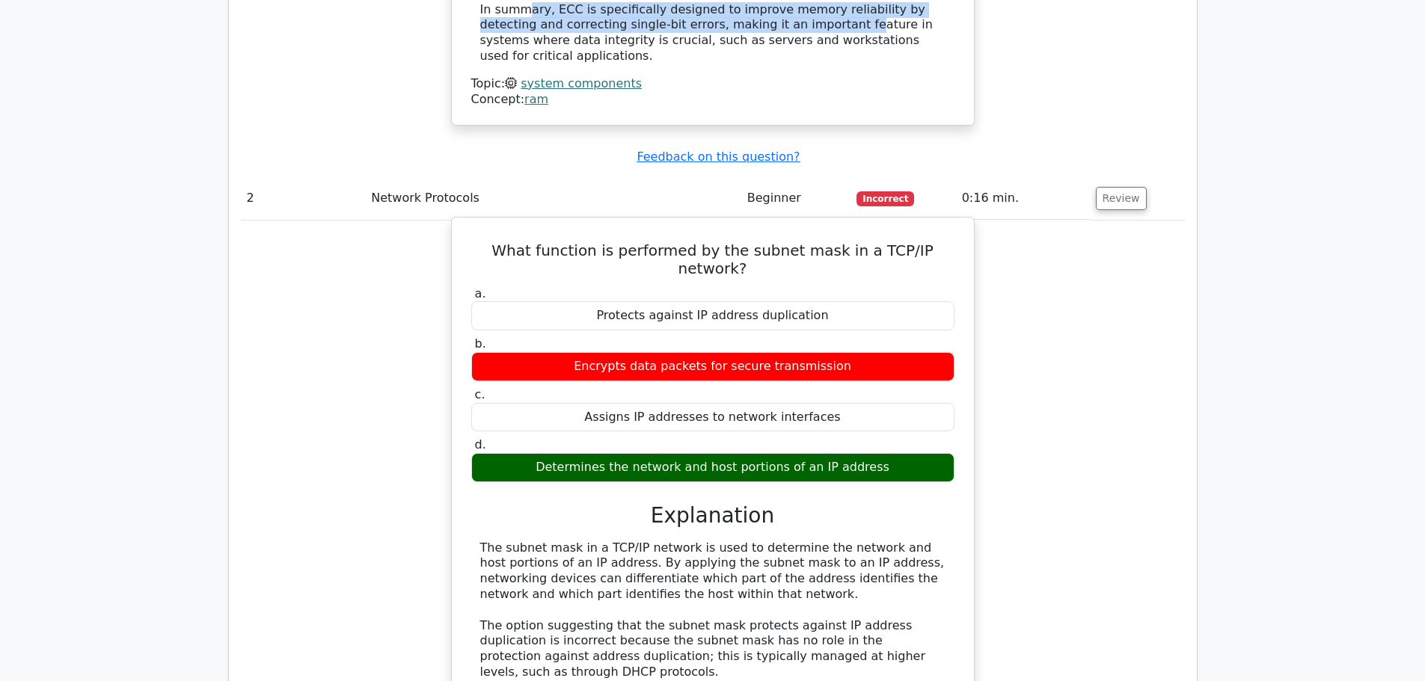
drag, startPoint x: 565, startPoint y: 367, endPoint x: 869, endPoint y: 363, distance: 303.7
click at [869, 453] on div "Determines the network and host portions of an IP address" at bounding box center [712, 467] width 483 height 29
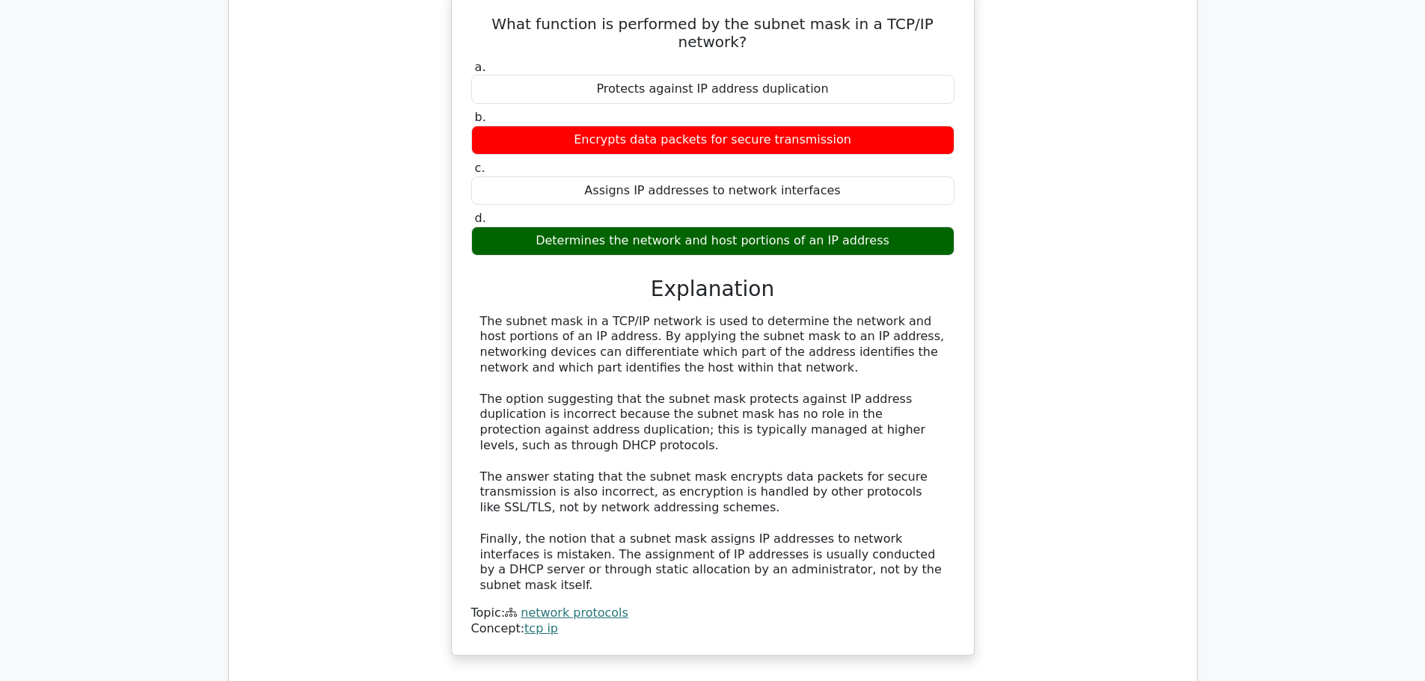
scroll to position [2393, 0]
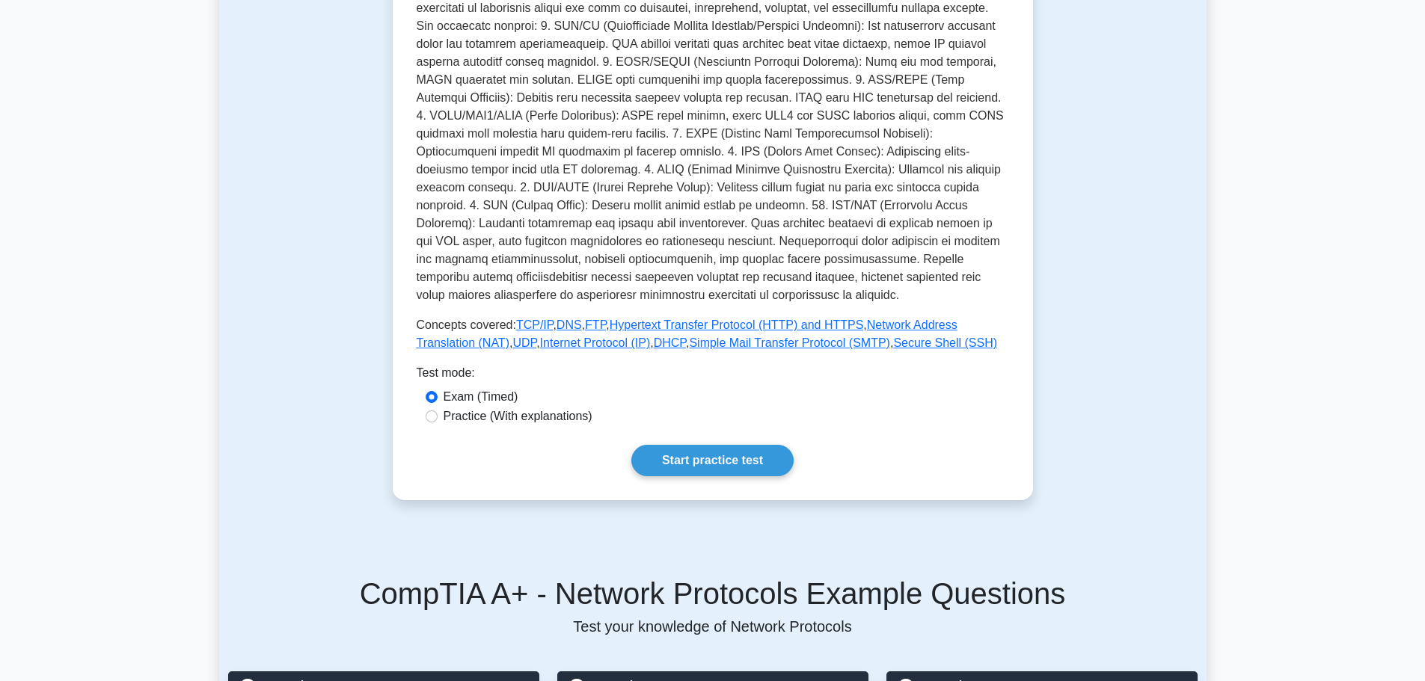
scroll to position [150, 0]
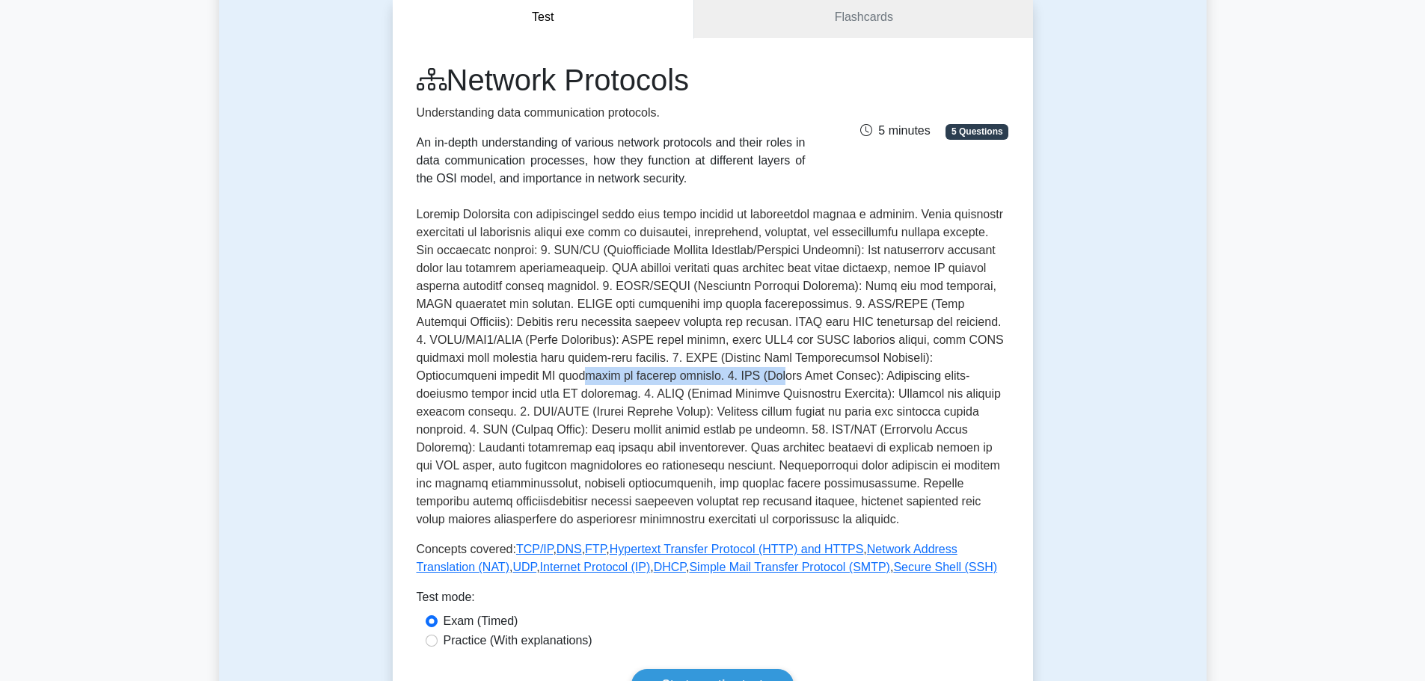
drag, startPoint x: 497, startPoint y: 379, endPoint x: 700, endPoint y: 369, distance: 203.7
click at [700, 369] on p at bounding box center [713, 367] width 592 height 323
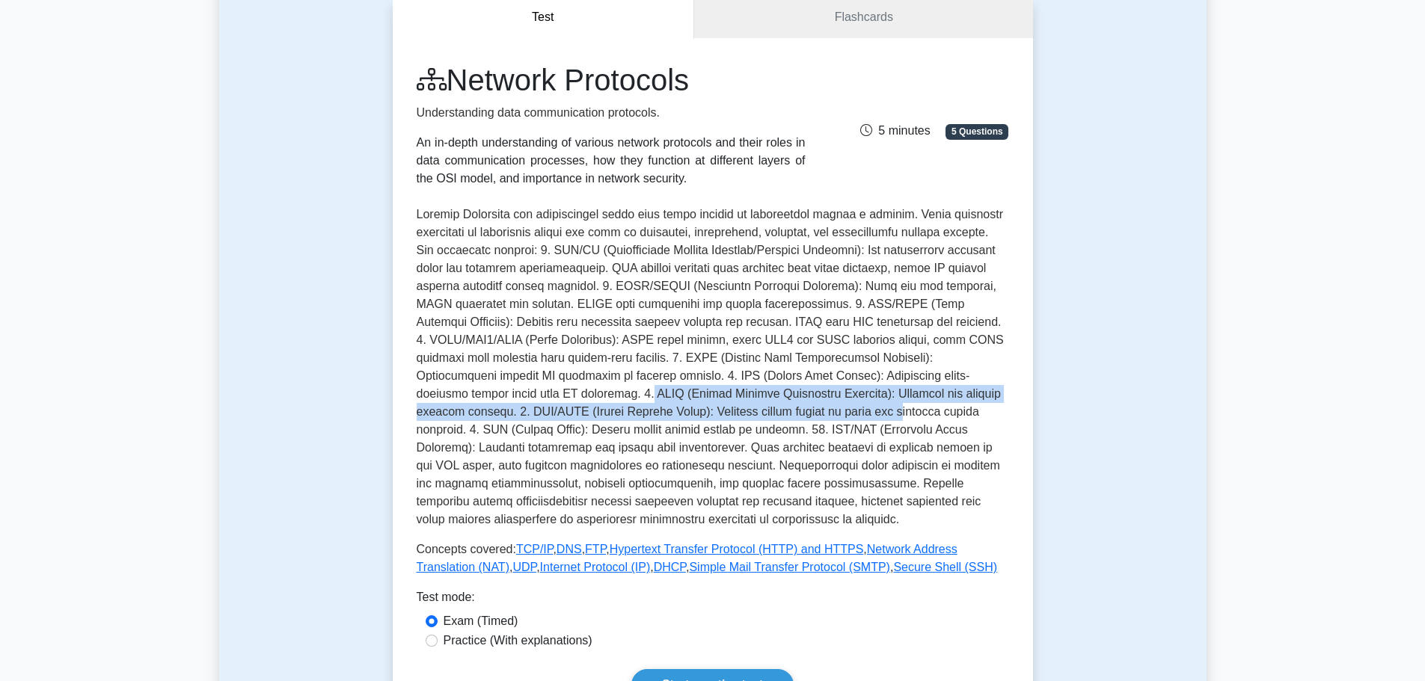
drag, startPoint x: 559, startPoint y: 390, endPoint x: 848, endPoint y: 405, distance: 289.1
click at [848, 405] on p at bounding box center [713, 367] width 592 height 323
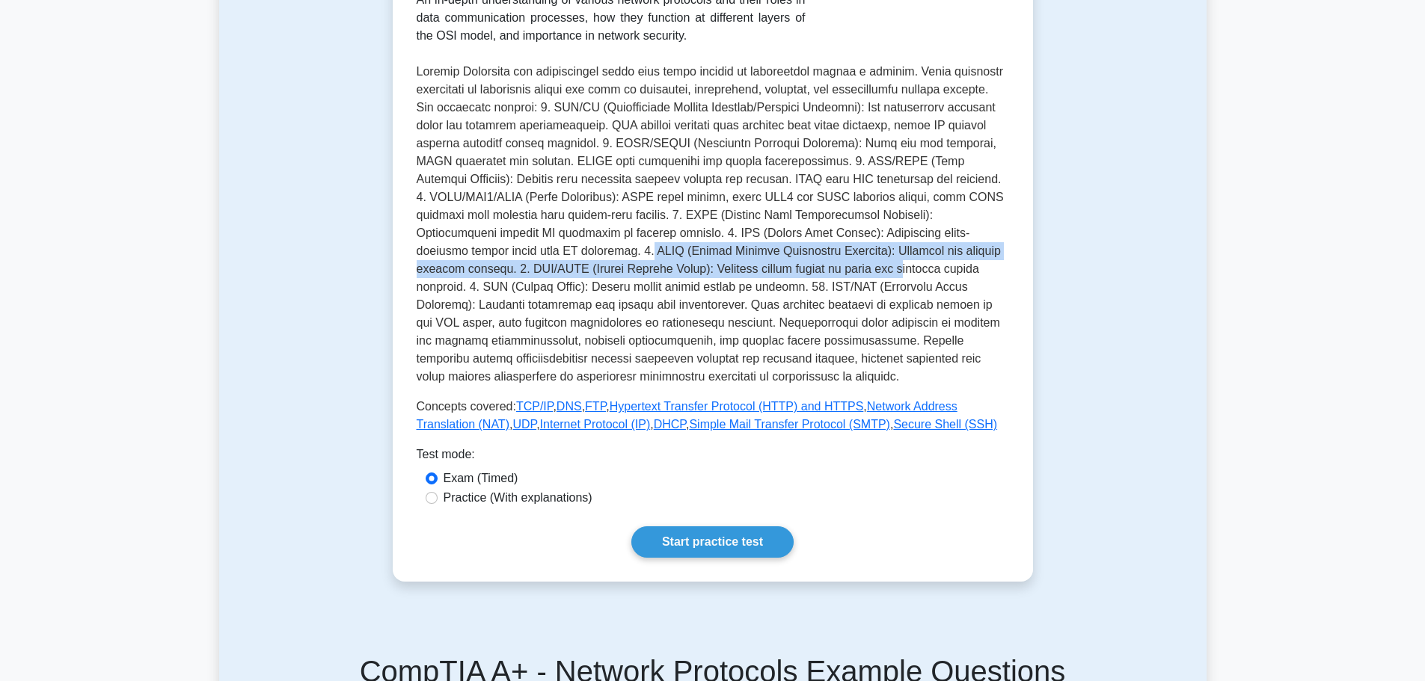
scroll to position [299, 0]
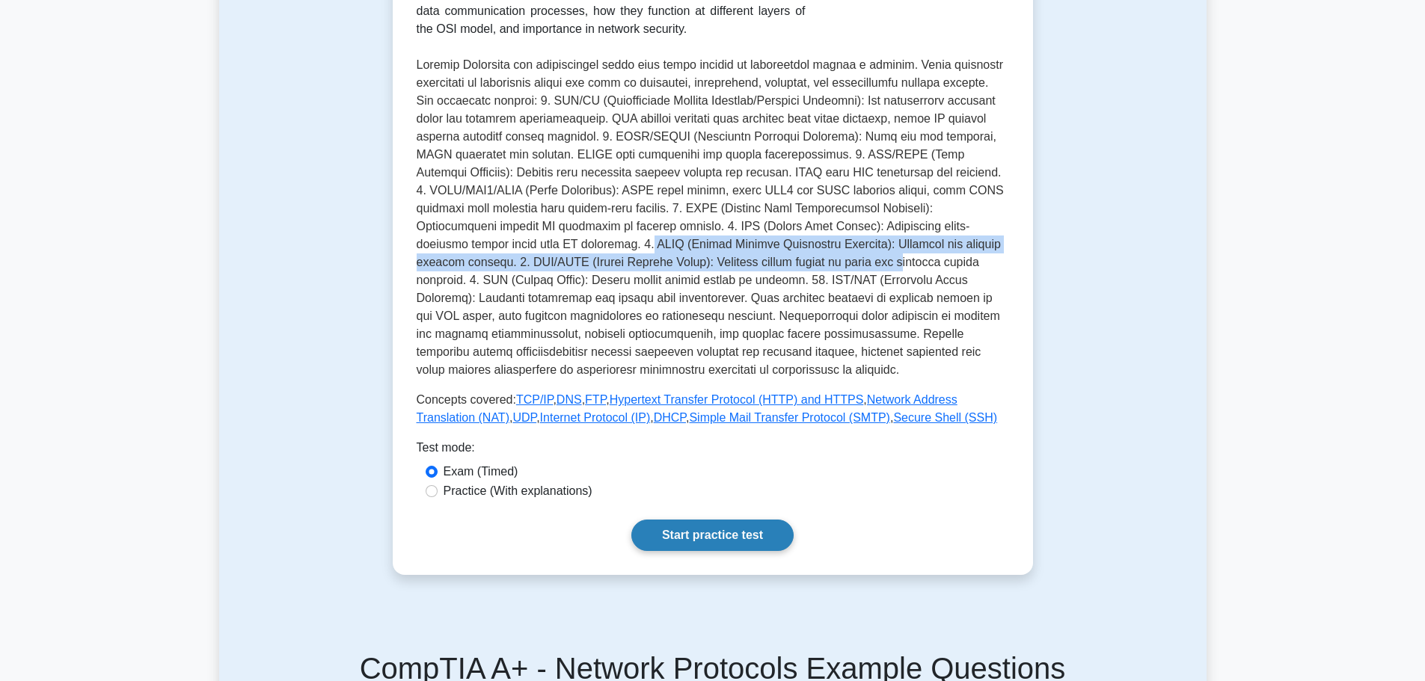
click at [723, 536] on link "Start practice test" at bounding box center [712, 535] width 162 height 31
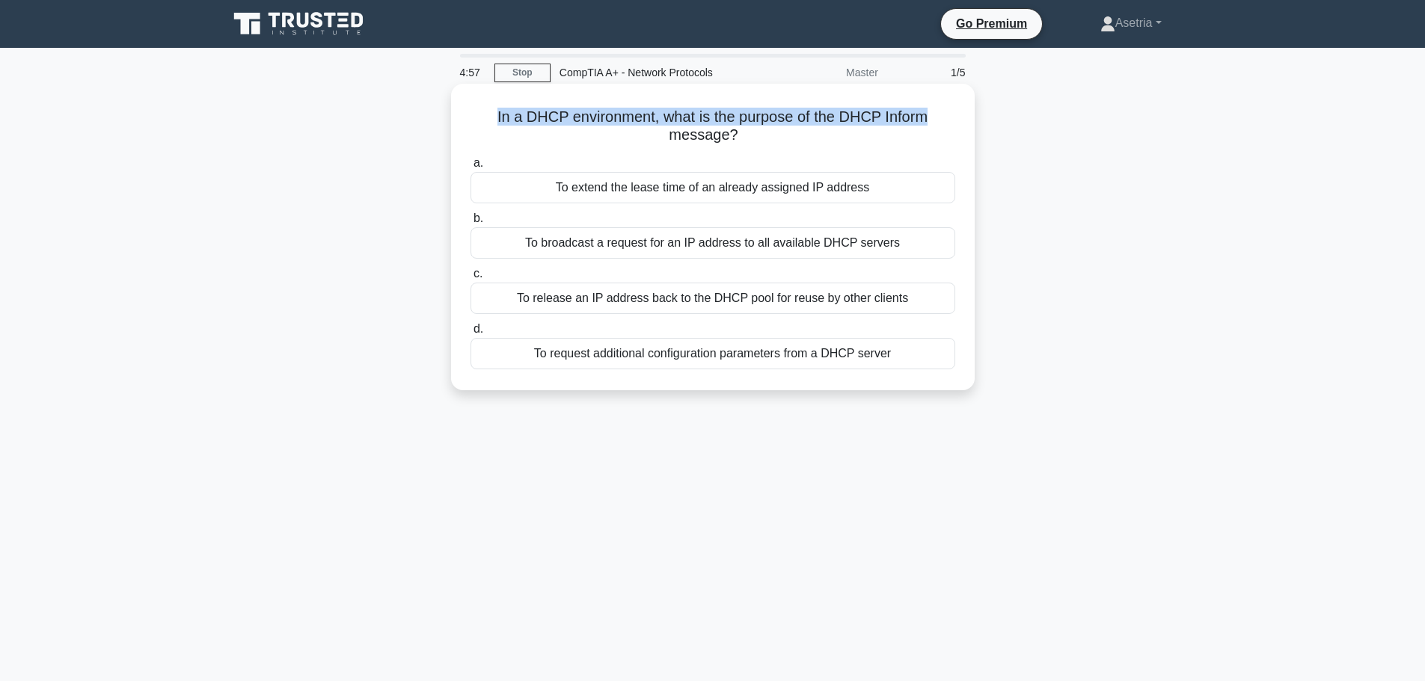
drag, startPoint x: 485, startPoint y: 124, endPoint x: 956, endPoint y: 116, distance: 471.3
click at [956, 116] on h5 "In a DHCP environment, what is the purpose of the DHCP Inform message? .spinner…" at bounding box center [713, 126] width 488 height 37
click at [829, 121] on h5 "In a DHCP environment, what is the purpose of the DHCP Inform message? .spinner…" at bounding box center [713, 126] width 488 height 37
click at [690, 356] on div "To request additional configuration parameters from a DHCP server" at bounding box center [712, 353] width 485 height 31
click at [470, 334] on input "d. To request additional configuration parameters from a DHCP server" at bounding box center [470, 330] width 0 height 10
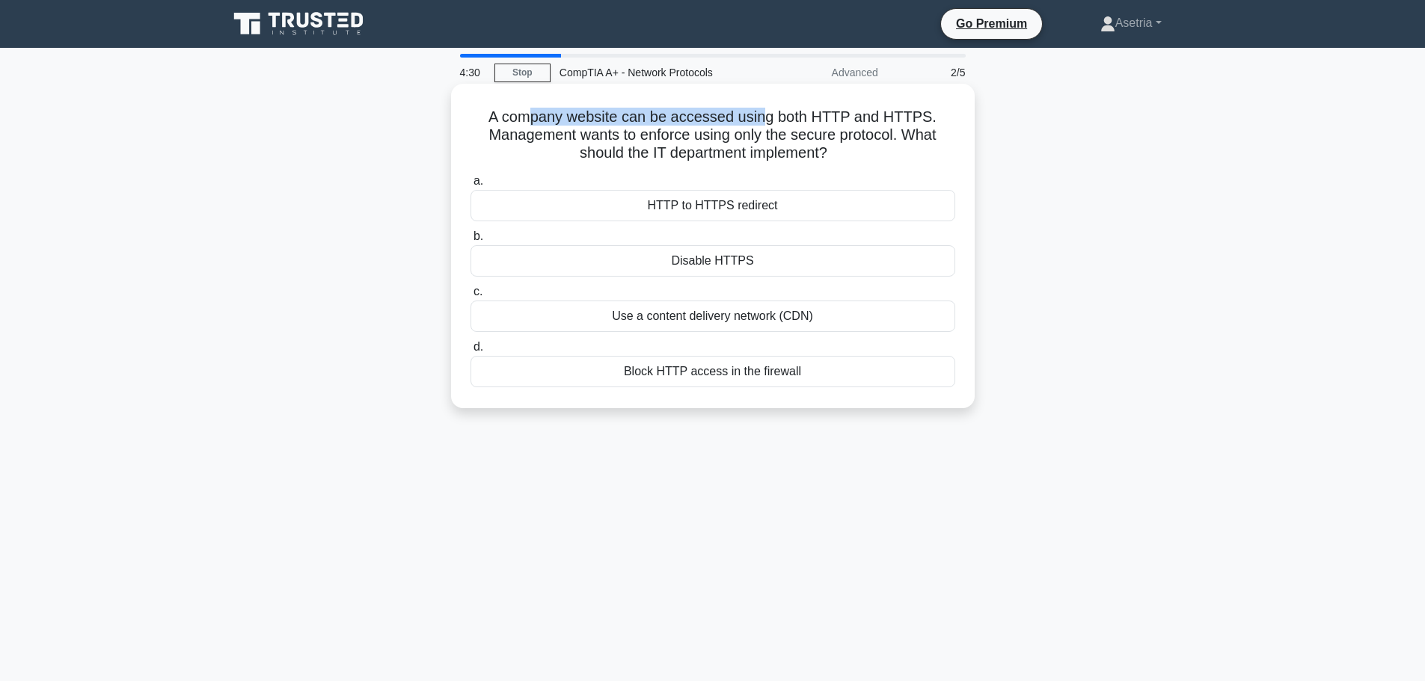
drag, startPoint x: 606, startPoint y: 121, endPoint x: 771, endPoint y: 120, distance: 165.3
click at [771, 120] on h5 "A company website can be accessed using both HTTP and HTTPS. Management wants t…" at bounding box center [713, 135] width 488 height 55
drag, startPoint x: 622, startPoint y: 135, endPoint x: 859, endPoint y: 150, distance: 238.4
click at [859, 150] on h5 "A company website can be accessed using both HTTP and HTTPS. Management wants t…" at bounding box center [713, 135] width 488 height 55
click at [845, 159] on icon ".spinner_0XTQ{transform-origin:center;animation:spinner_y6GP .75s linear infini…" at bounding box center [836, 154] width 18 height 18
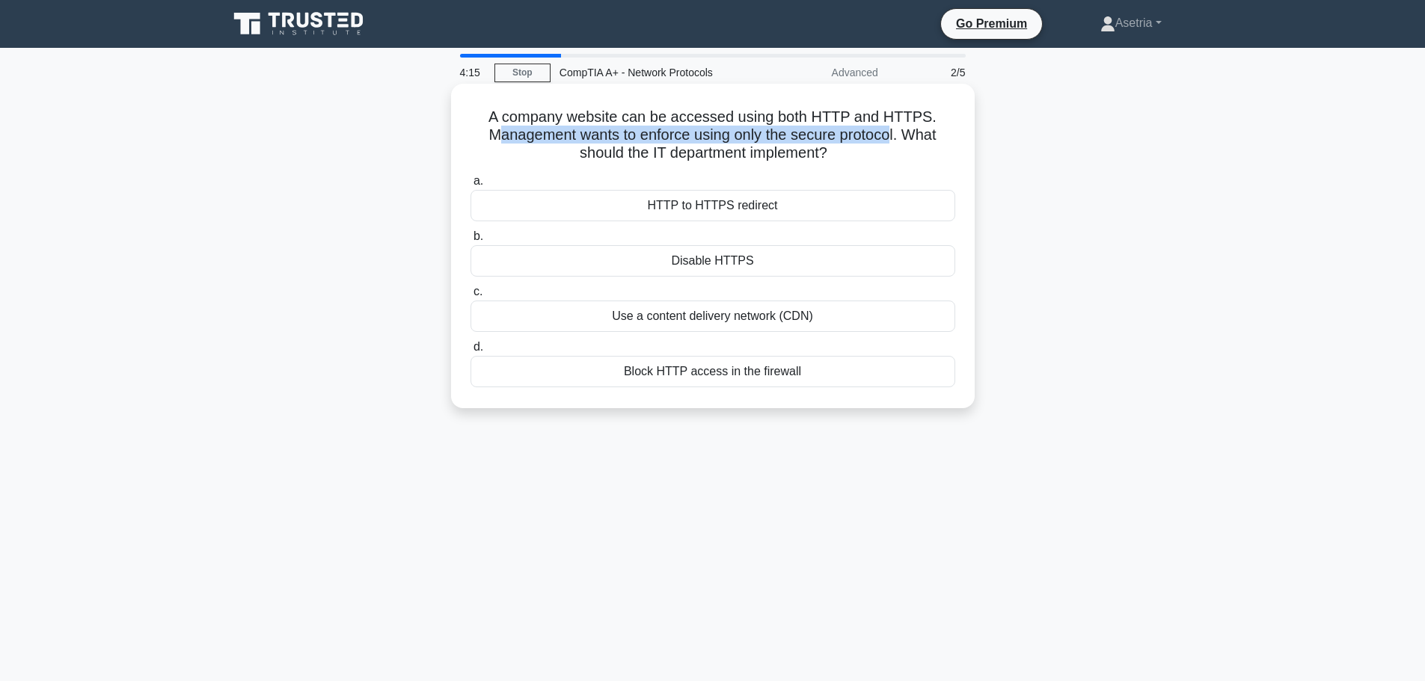
drag, startPoint x: 595, startPoint y: 136, endPoint x: 892, endPoint y: 140, distance: 296.2
click at [892, 140] on h5 "A company website can be accessed using both HTTP and HTTPS. Management wants t…" at bounding box center [713, 135] width 488 height 55
click at [803, 130] on h5 "A company website can be accessed using both HTTP and HTTPS. Management wants t…" at bounding box center [713, 135] width 488 height 55
click at [752, 375] on div "Block HTTP access in the firewall" at bounding box center [712, 371] width 485 height 31
click at [470, 352] on input "d. Block HTTP access in the firewall" at bounding box center [470, 348] width 0 height 10
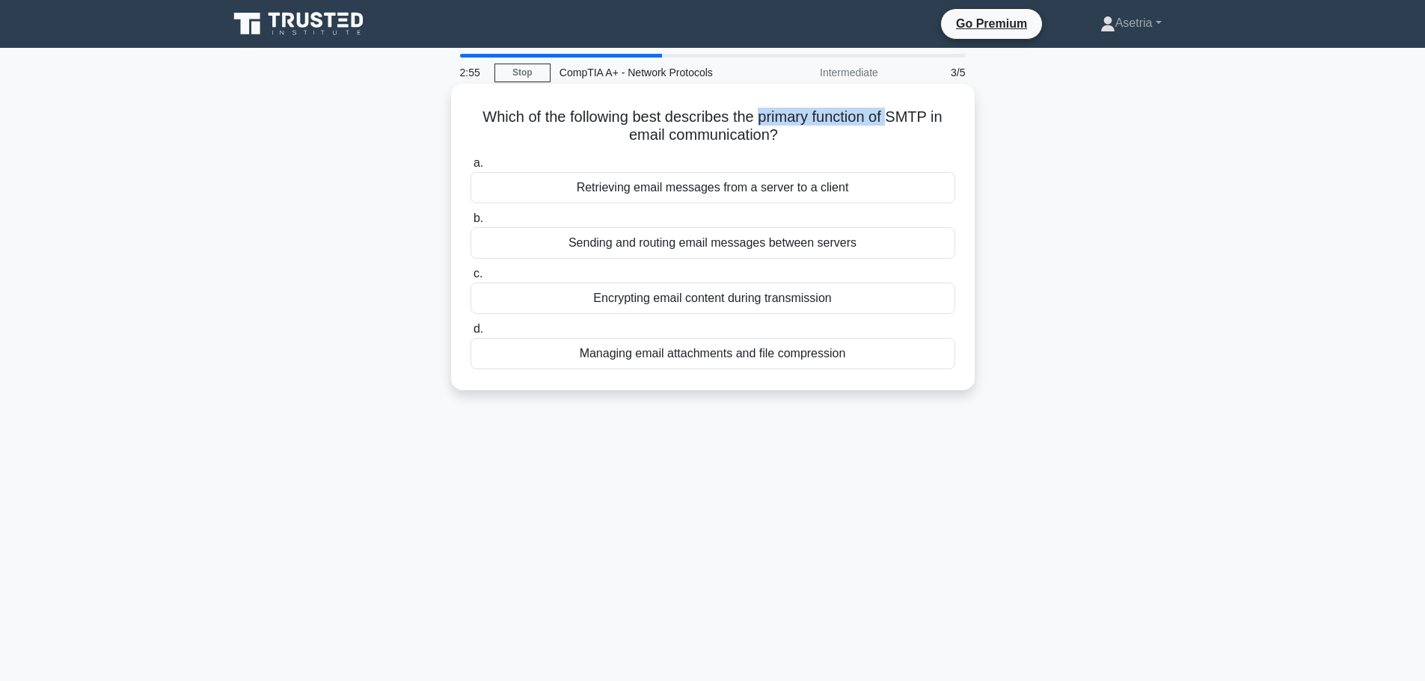
drag, startPoint x: 759, startPoint y: 123, endPoint x: 890, endPoint y: 125, distance: 130.9
click at [895, 118] on h5 "Which of the following best describes the primary function of SMTP in email com…" at bounding box center [713, 126] width 488 height 37
click at [856, 188] on div "Retrieving email messages from a server to a client" at bounding box center [712, 187] width 485 height 31
click at [470, 168] on input "a. Retrieving email messages from a server to a client" at bounding box center [470, 164] width 0 height 10
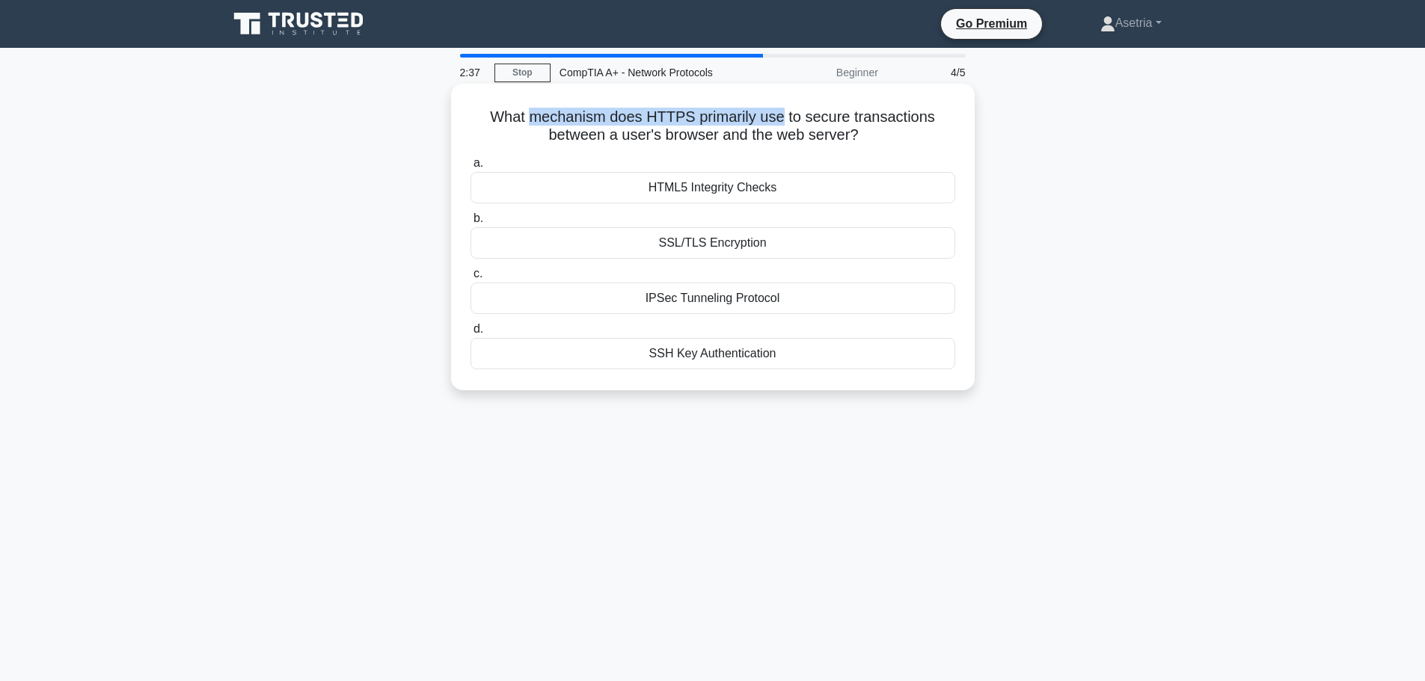
drag, startPoint x: 540, startPoint y: 112, endPoint x: 783, endPoint y: 111, distance: 243.1
click at [783, 111] on h5 "What mechanism does HTTPS primarily use to secure transactions between a user's…" at bounding box center [713, 126] width 488 height 37
drag, startPoint x: 613, startPoint y: 138, endPoint x: 809, endPoint y: 132, distance: 196.1
click at [809, 132] on h5 "What mechanism does HTTPS primarily use to secure transactions between a user's…" at bounding box center [713, 126] width 488 height 37
click at [758, 244] on div "SSL/TLS Encryption" at bounding box center [712, 242] width 485 height 31
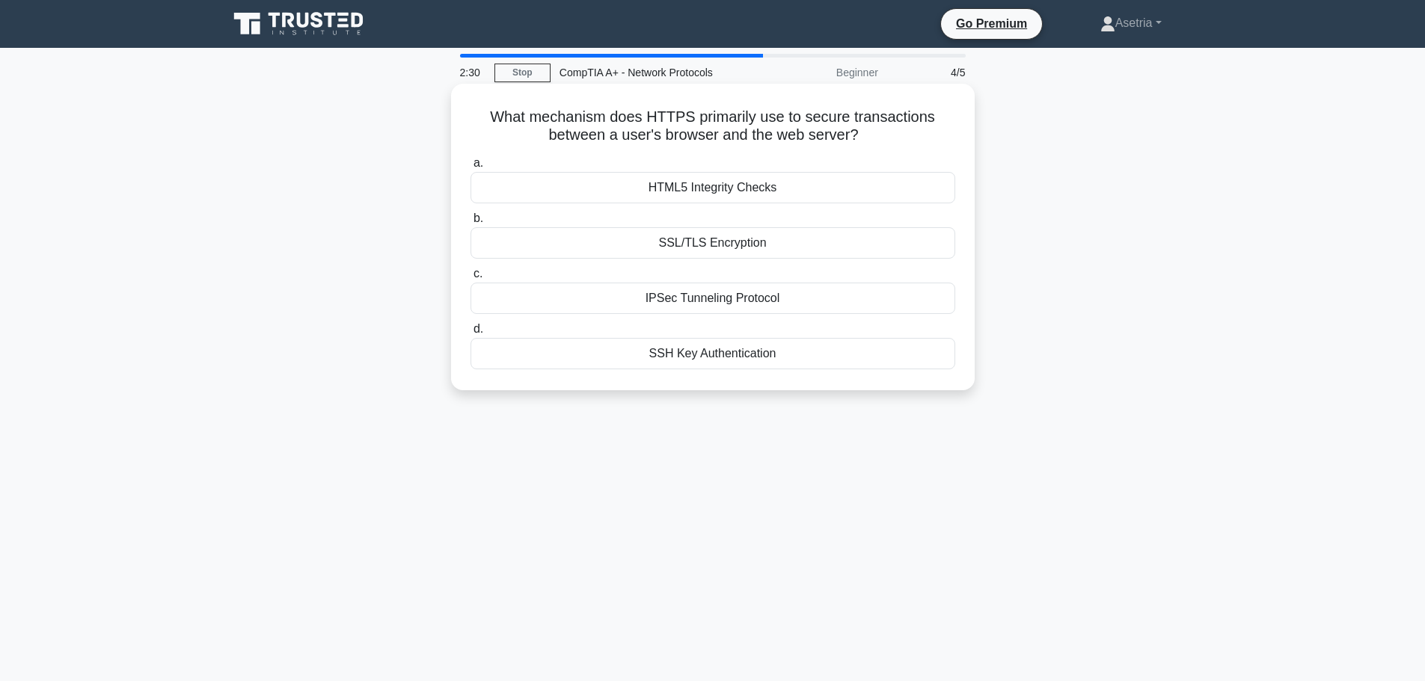
click at [470, 224] on input "b. SSL/TLS Encryption" at bounding box center [470, 219] width 0 height 10
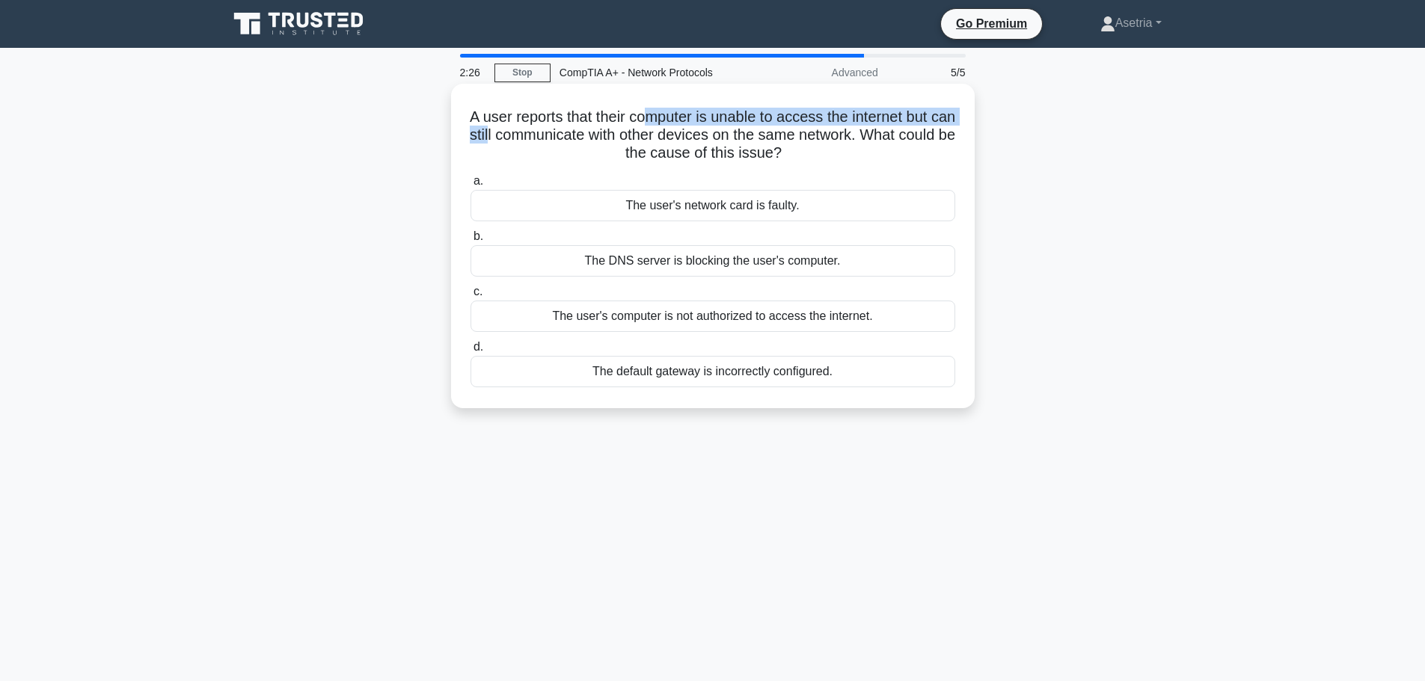
drag, startPoint x: 524, startPoint y: 127, endPoint x: 665, endPoint y: 123, distance: 140.7
click at [665, 123] on h5 "A user reports that their computer is unable to access the internet but can sti…" at bounding box center [713, 135] width 488 height 55
drag, startPoint x: 637, startPoint y: 137, endPoint x: 825, endPoint y: 127, distance: 188.7
click at [825, 127] on h5 "A user reports that their computer is unable to access the internet but can sti…" at bounding box center [713, 135] width 488 height 55
drag, startPoint x: 660, startPoint y: 120, endPoint x: 785, endPoint y: 118, distance: 124.9
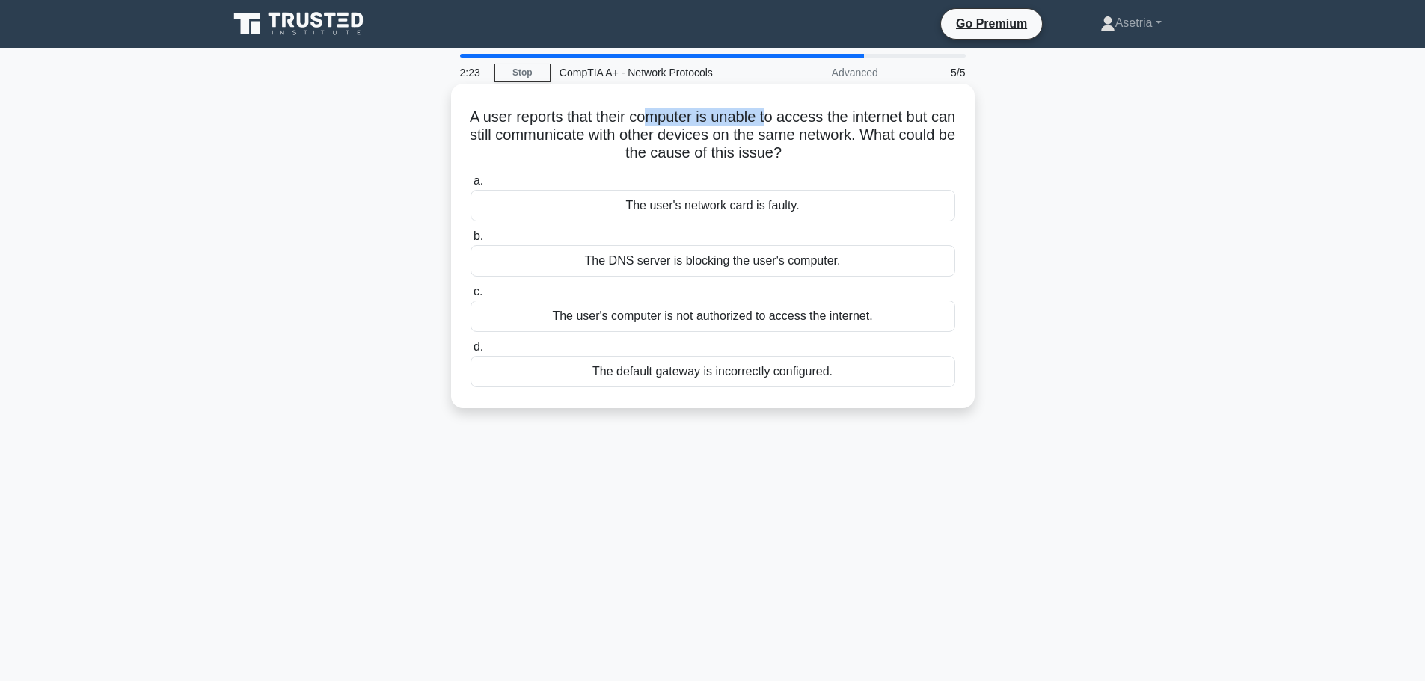
click at [785, 118] on h5 "A user reports that their computer is unable to access the internet but can sti…" at bounding box center [713, 135] width 488 height 55
drag, startPoint x: 793, startPoint y: 138, endPoint x: 871, endPoint y: 133, distance: 78.7
click at [871, 133] on h5 "A user reports that their computer is unable to access the internet but can sti…" at bounding box center [713, 135] width 488 height 55
click at [818, 168] on div "A user reports that their computer is unable to access the internet but can sti…" at bounding box center [713, 246] width 512 height 313
click at [694, 263] on div "The DNS server is blocking the user's computer." at bounding box center [712, 260] width 485 height 31
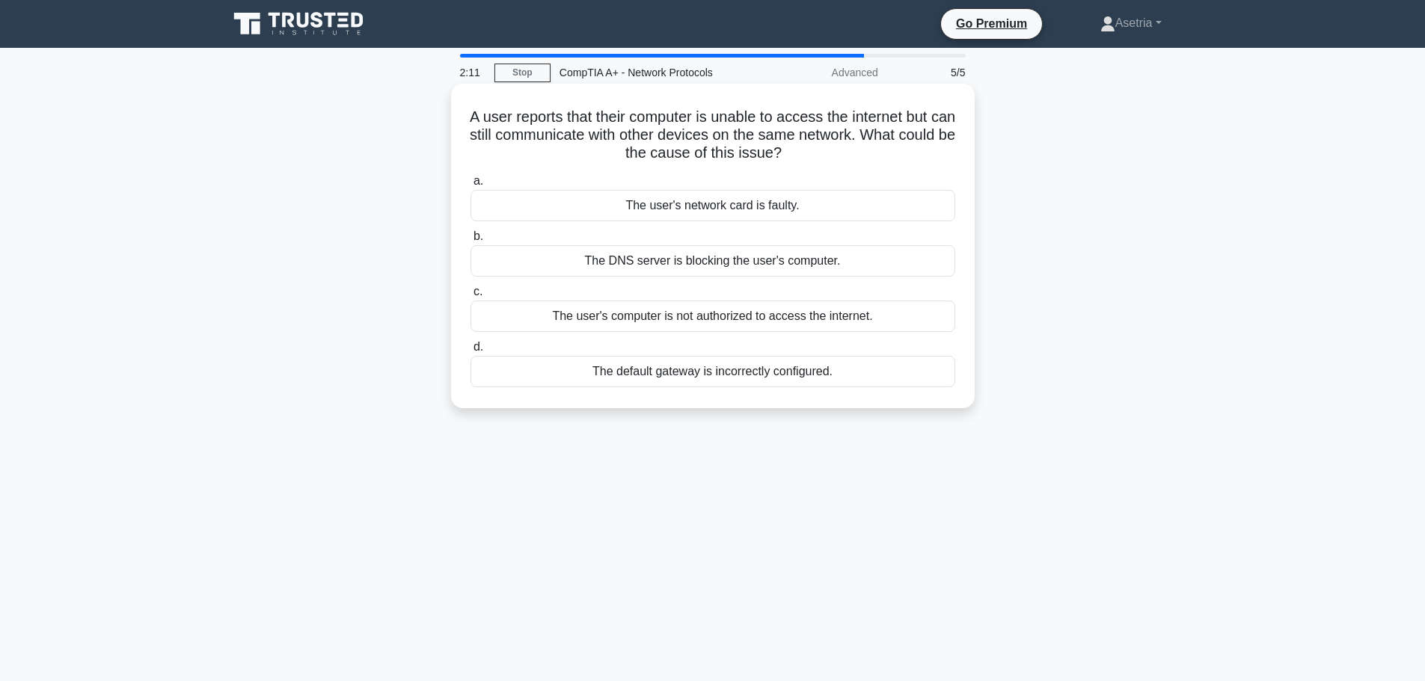
click at [470, 242] on input "b. The DNS server is blocking the user's computer." at bounding box center [470, 237] width 0 height 10
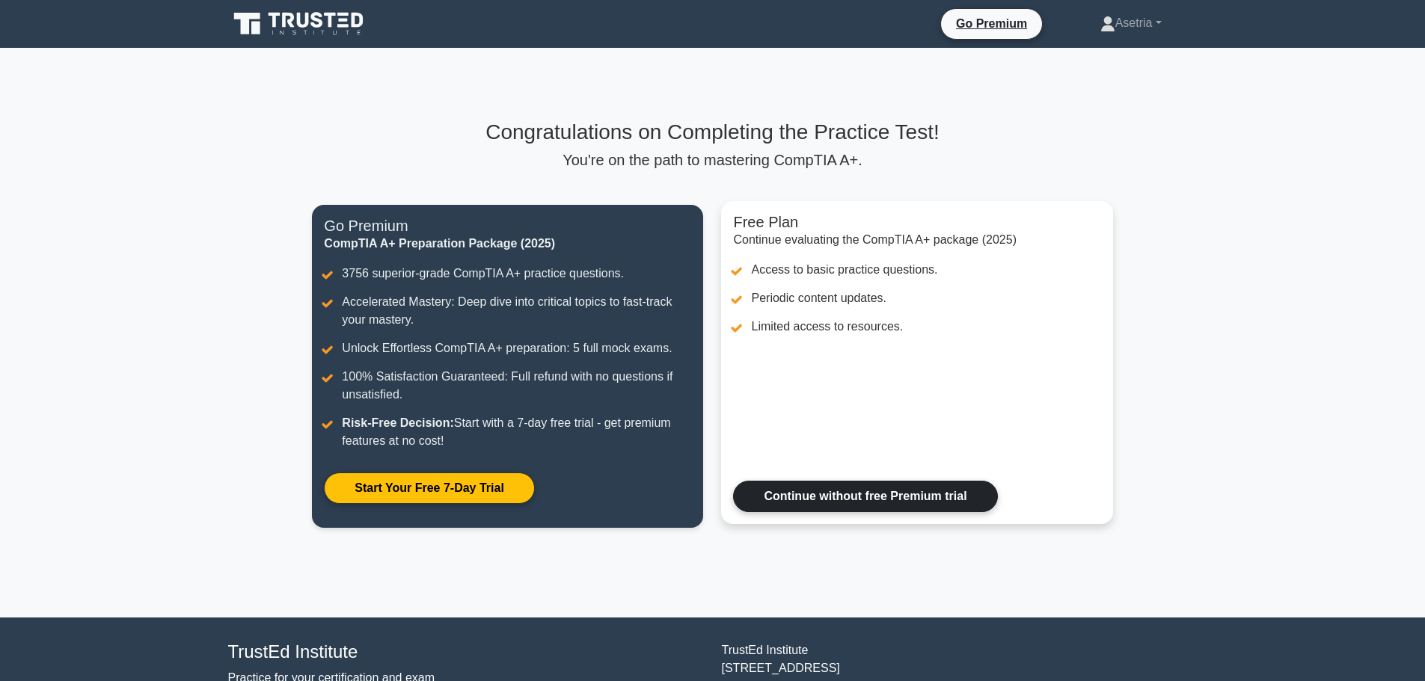
click at [941, 504] on link "Continue without free Premium trial" at bounding box center [865, 496] width 264 height 31
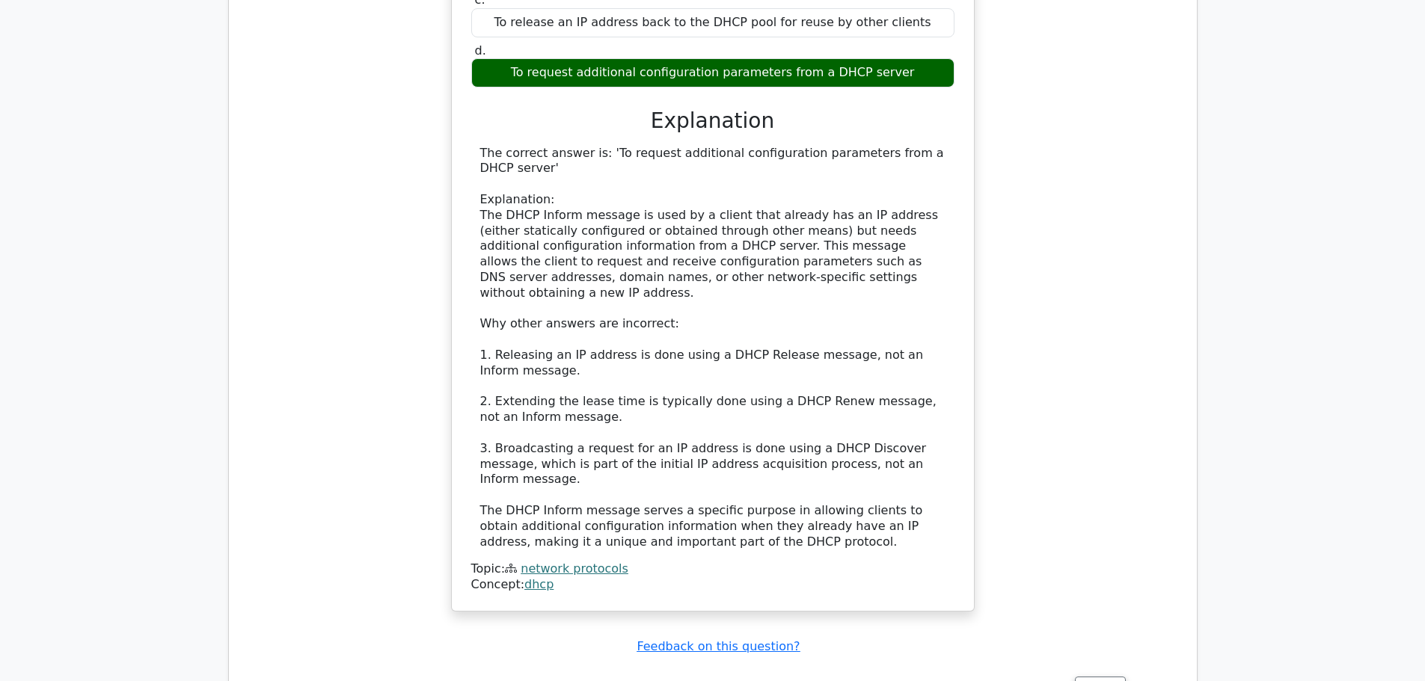
scroll to position [1571, 0]
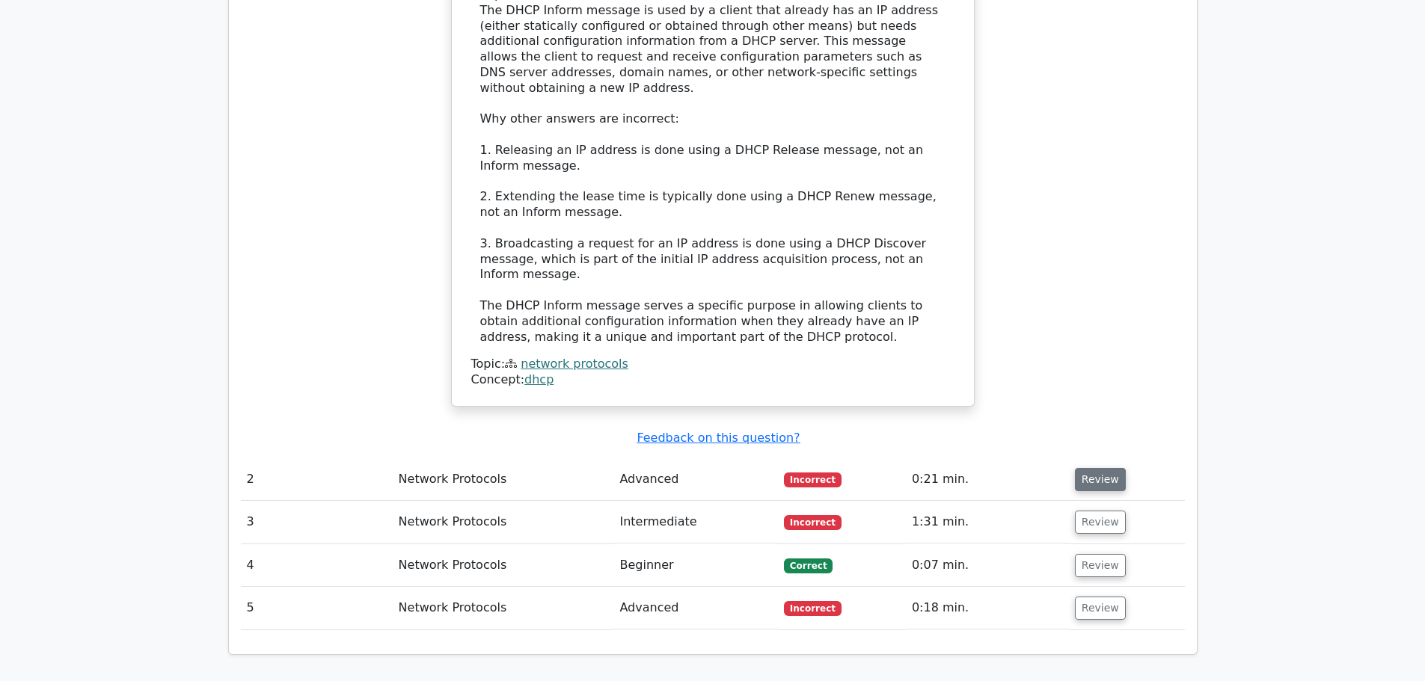
click at [1091, 468] on button "Review" at bounding box center [1100, 479] width 51 height 23
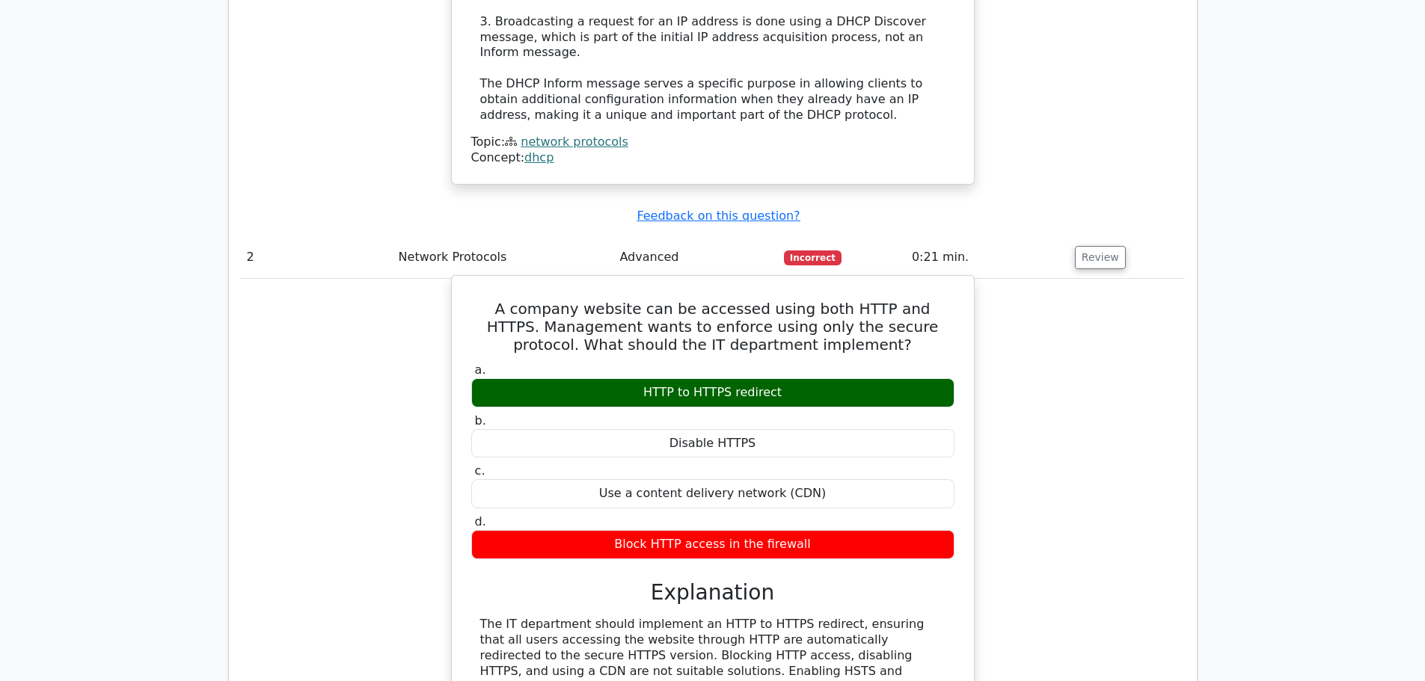
scroll to position [1870, 0]
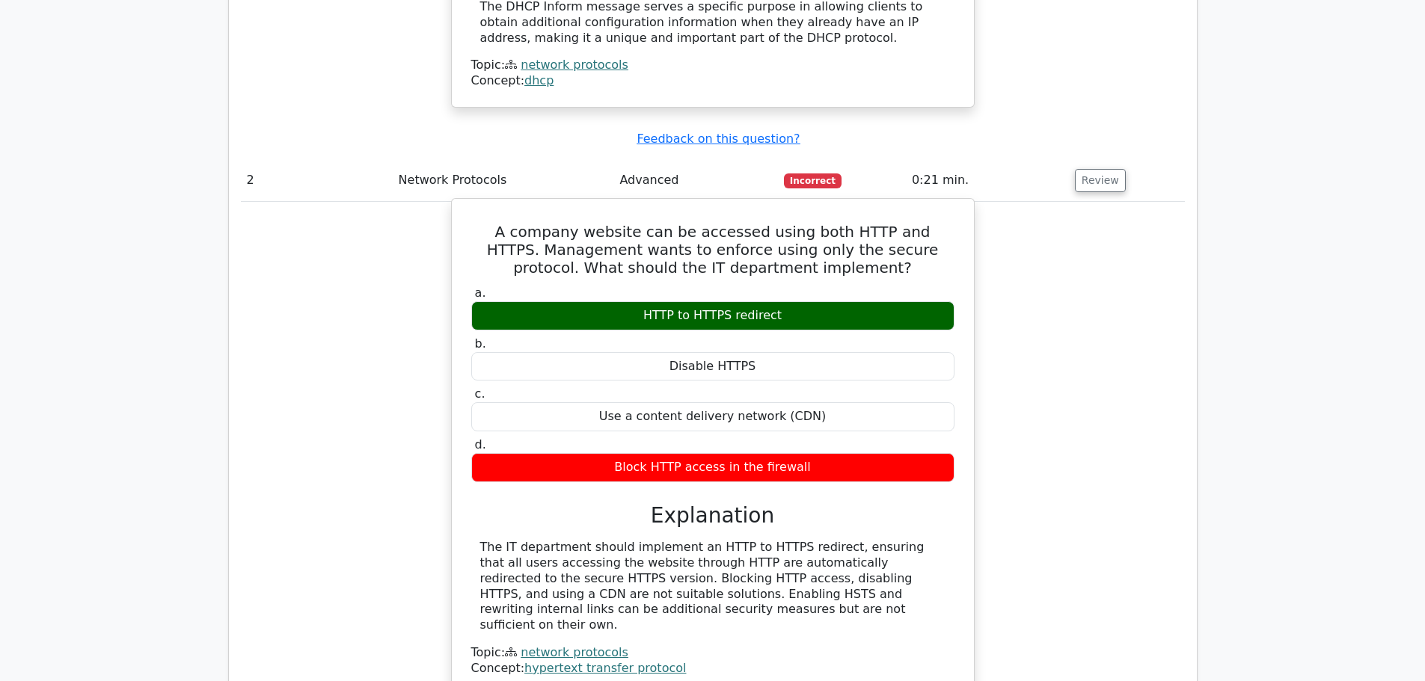
drag, startPoint x: 667, startPoint y: 389, endPoint x: 795, endPoint y: 388, distance: 127.9
click at [795, 453] on div "Block HTTP access in the firewall" at bounding box center [712, 467] width 483 height 29
drag, startPoint x: 510, startPoint y: 476, endPoint x: 585, endPoint y: 467, distance: 75.4
click at [585, 467] on div "A company website can be accessed using both HTTP and HTTPS. Management wants t…" at bounding box center [713, 459] width 944 height 515
click at [729, 301] on div "HTTP to HTTPS redirect" at bounding box center [712, 315] width 483 height 29
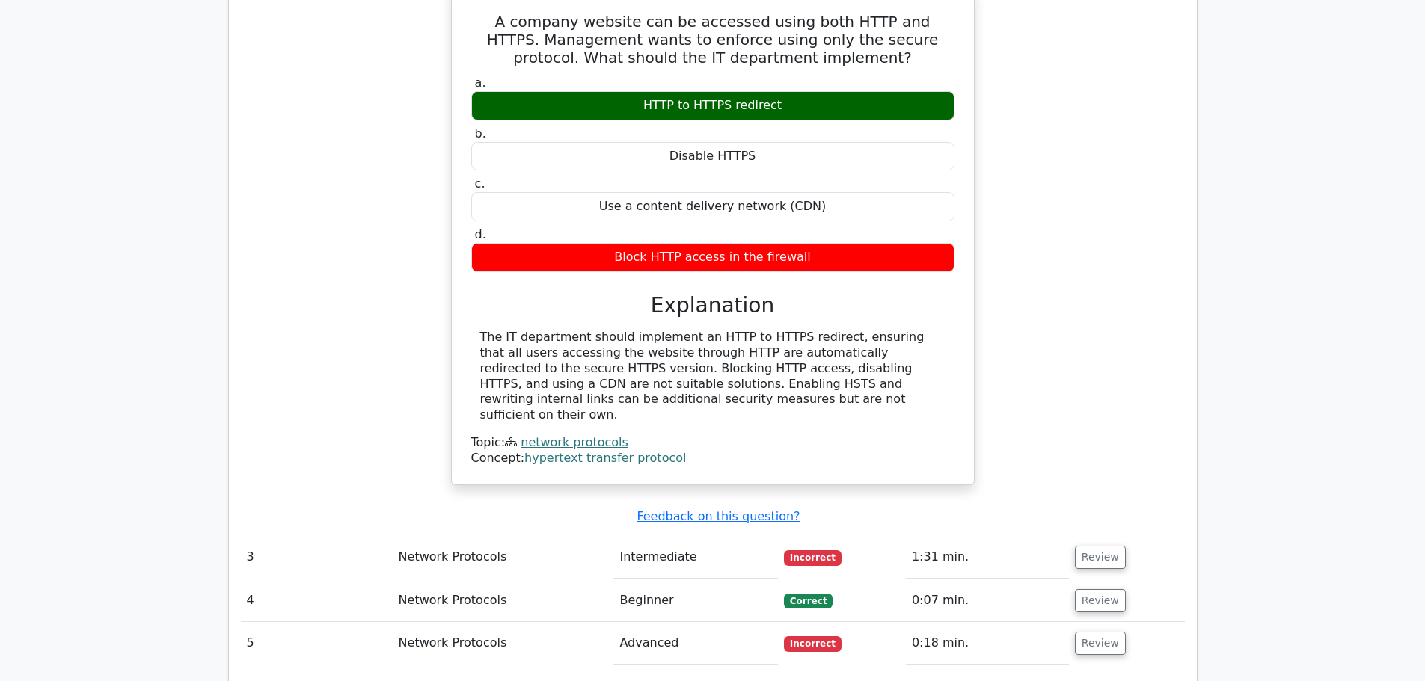
scroll to position [2169, 0]
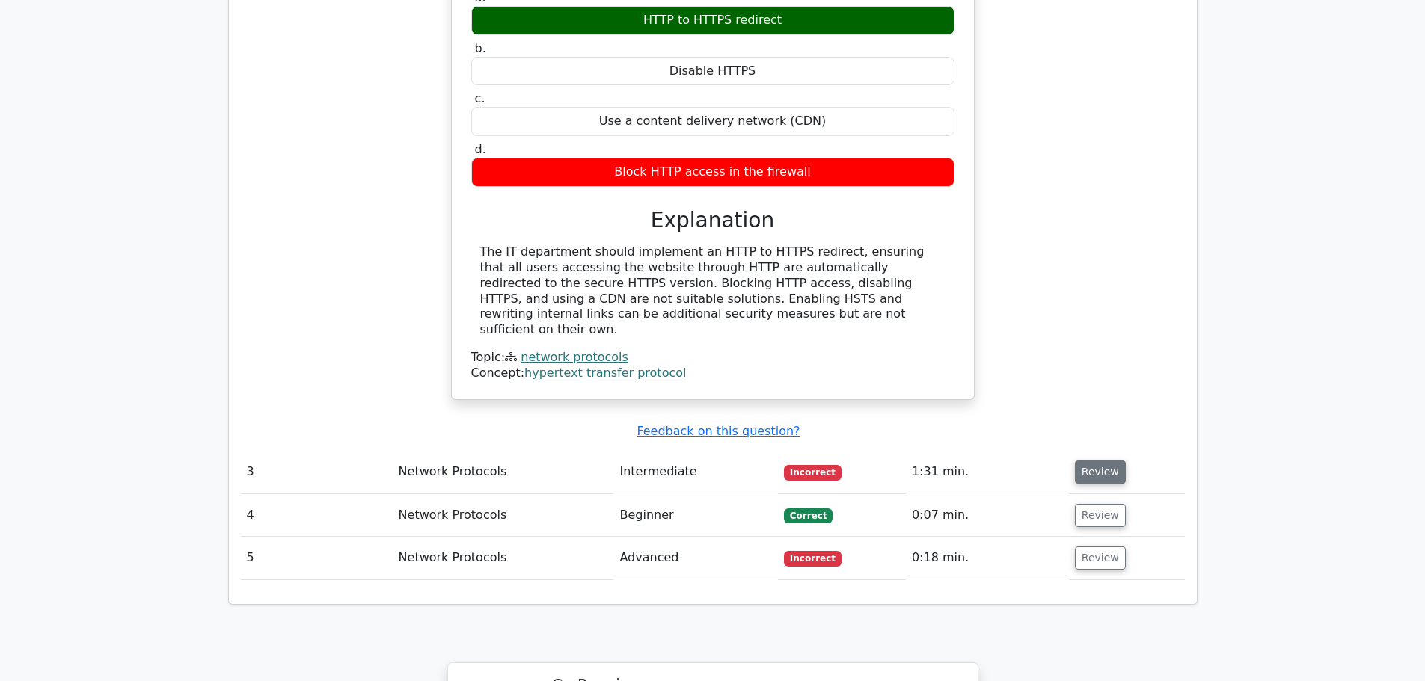
click at [1081, 461] on button "Review" at bounding box center [1100, 472] width 51 height 23
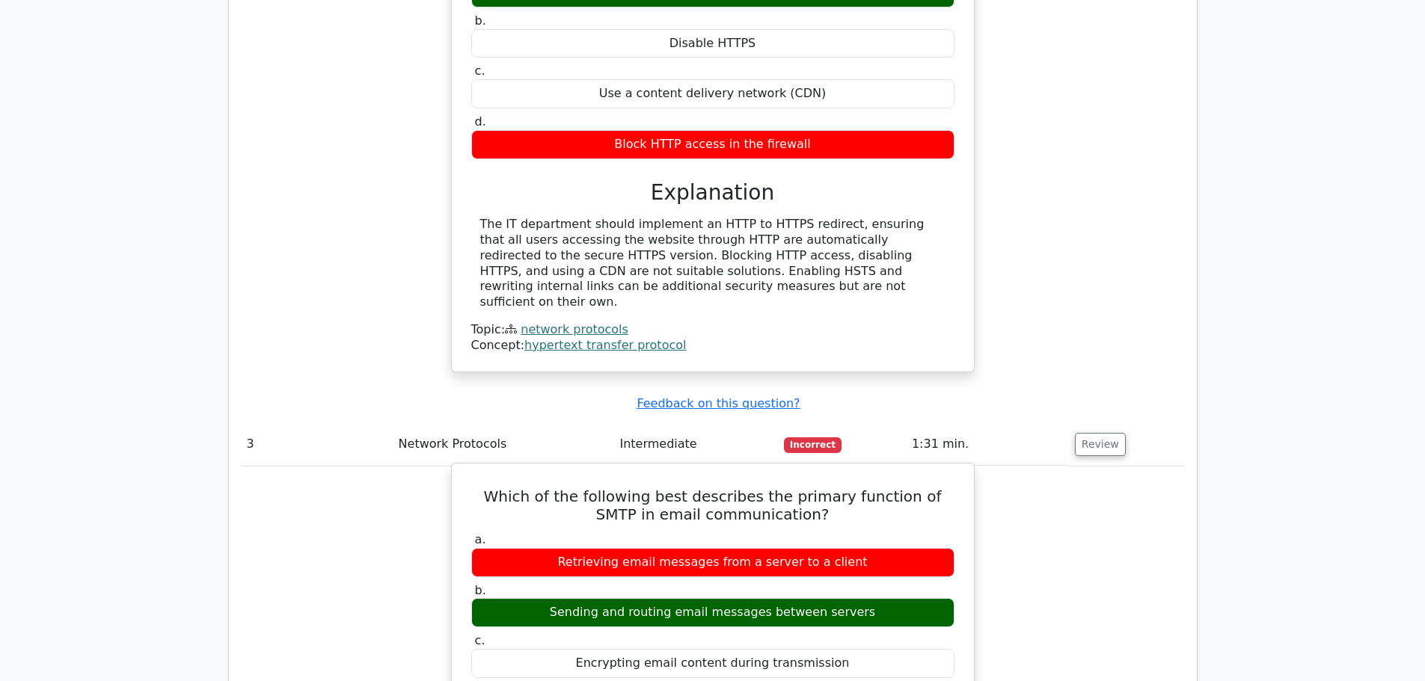
scroll to position [2319, 0]
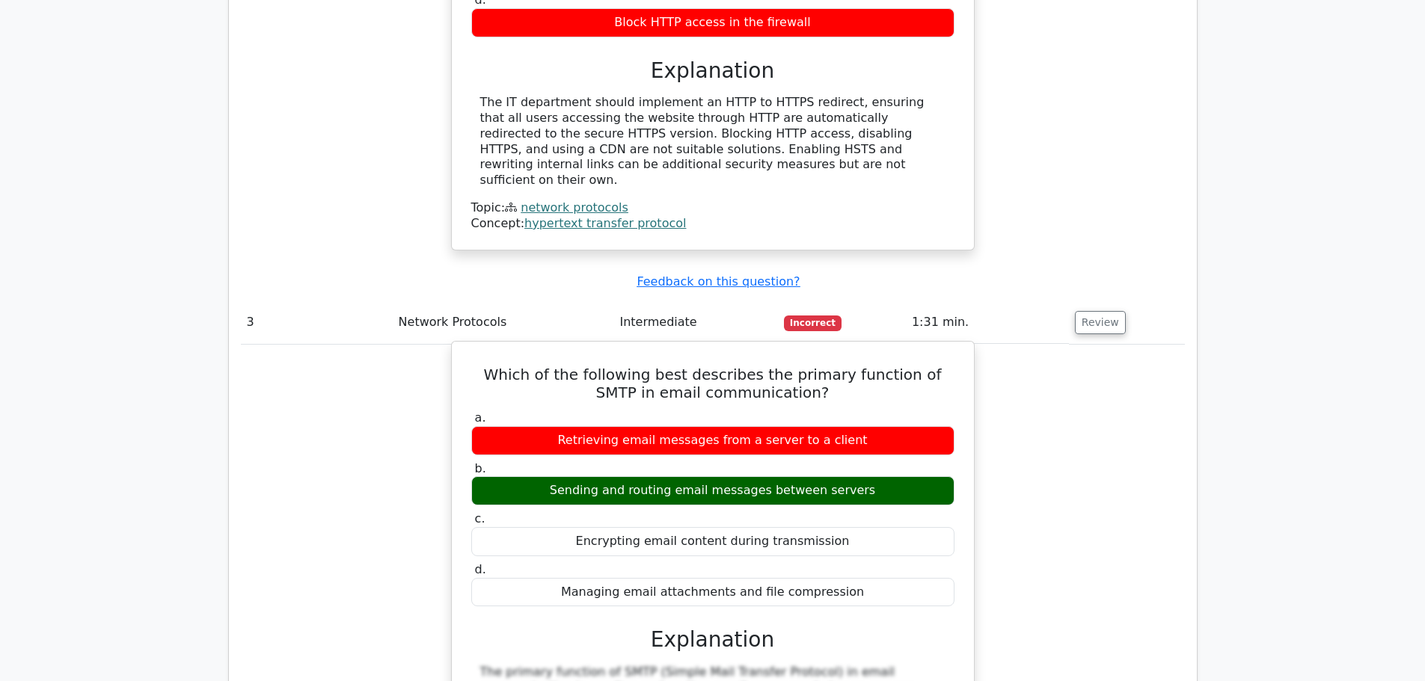
drag, startPoint x: 576, startPoint y: 318, endPoint x: 792, endPoint y: 347, distance: 218.1
click at [792, 411] on label "a. Retrieving email messages from a server to a client" at bounding box center [712, 433] width 483 height 45
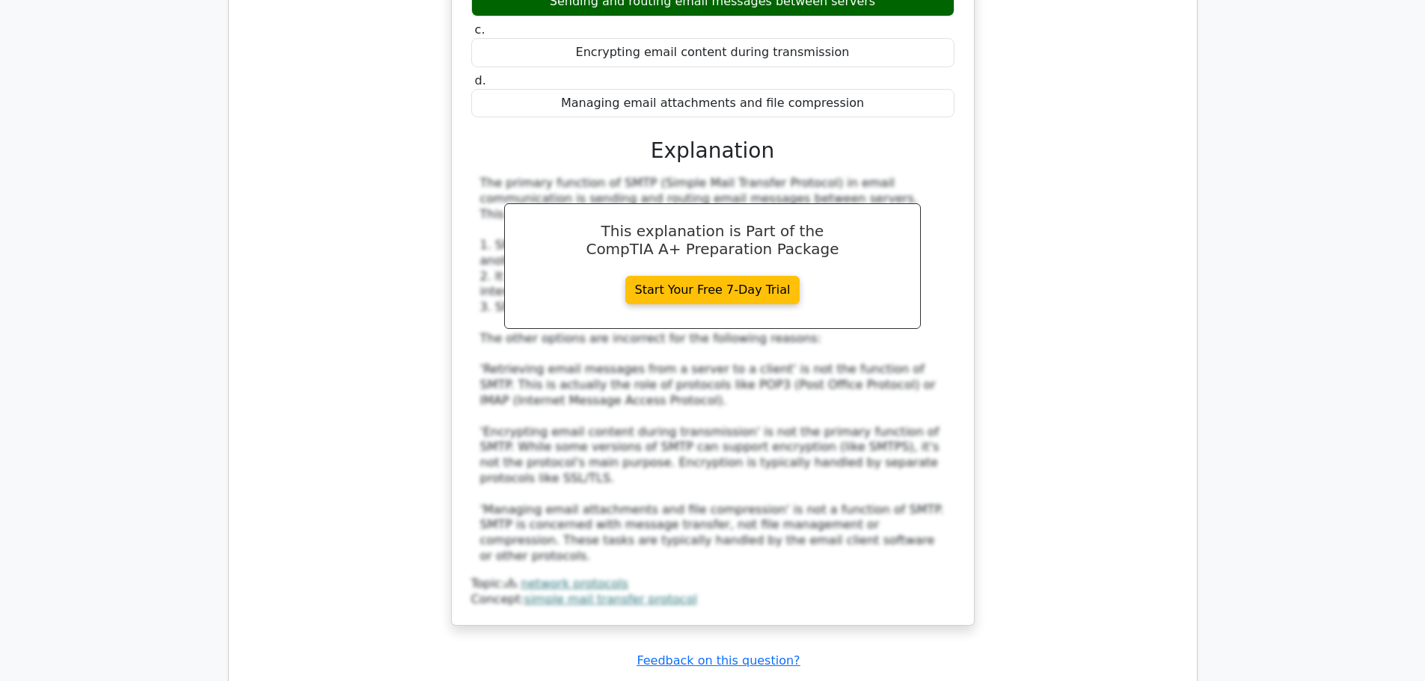
scroll to position [2711, 0]
